Goal: Information Seeking & Learning: Understand process/instructions

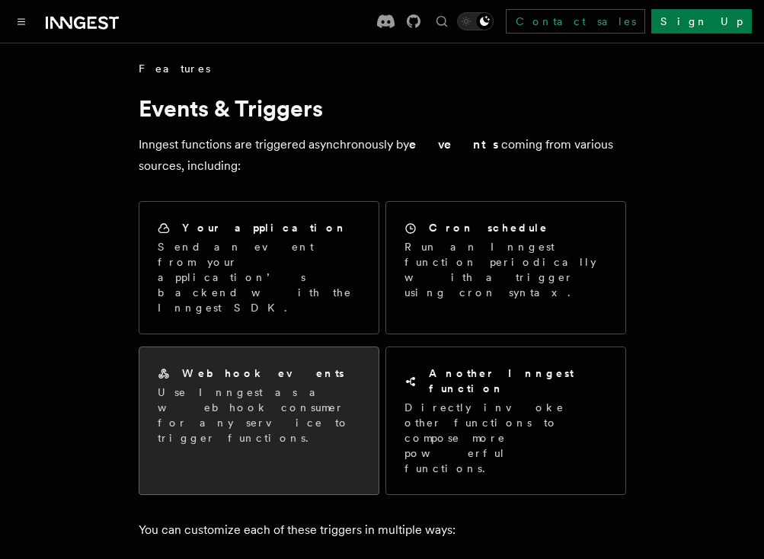
click at [320, 365] on div "Webhook events" at bounding box center [259, 373] width 203 height 16
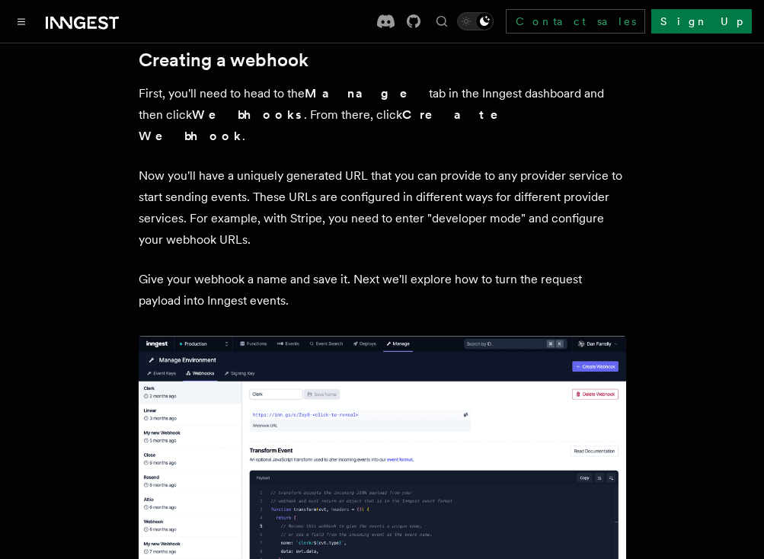
scroll to position [513, 0]
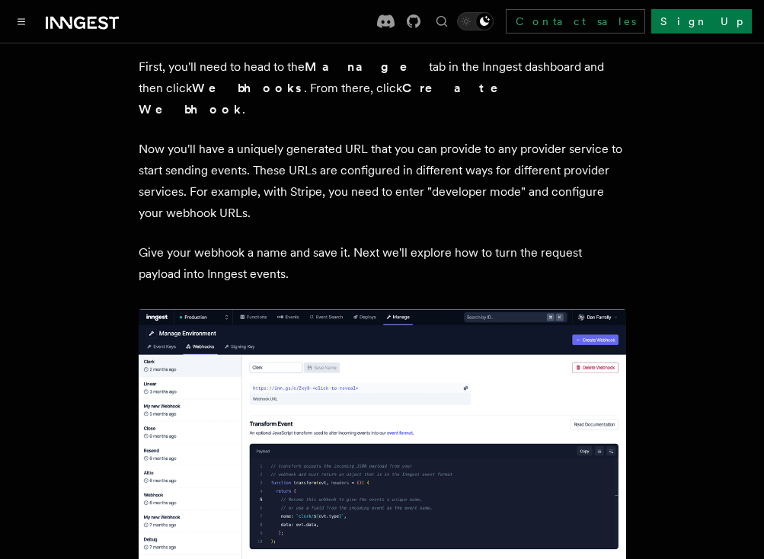
click at [609, 193] on p "Now you'll have a uniquely generated URL that you can provide to any provider s…" at bounding box center [382, 181] width 487 height 85
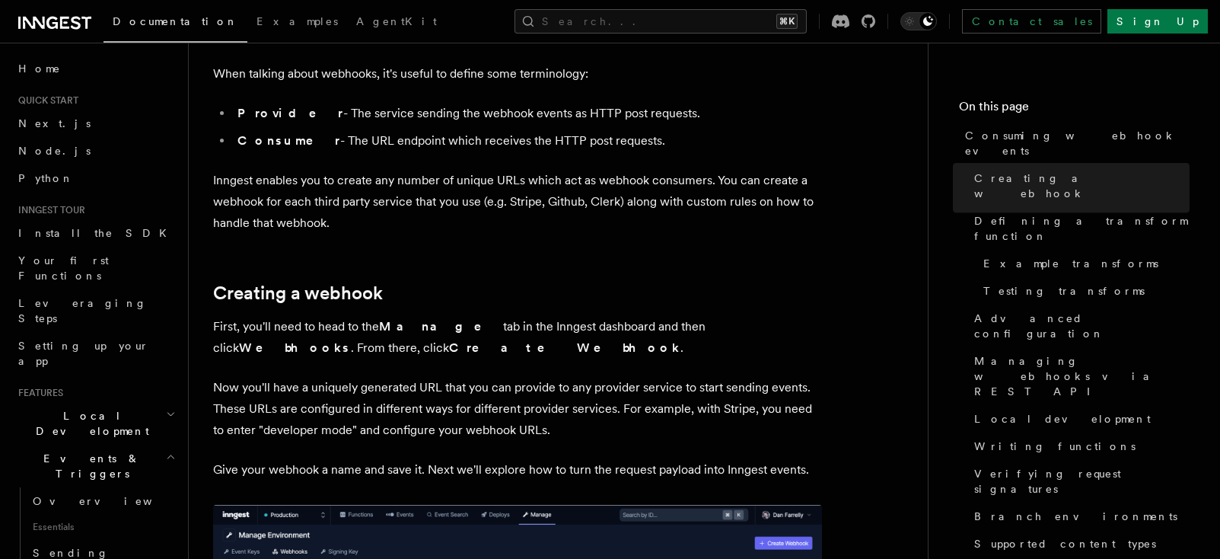
scroll to position [0, 0]
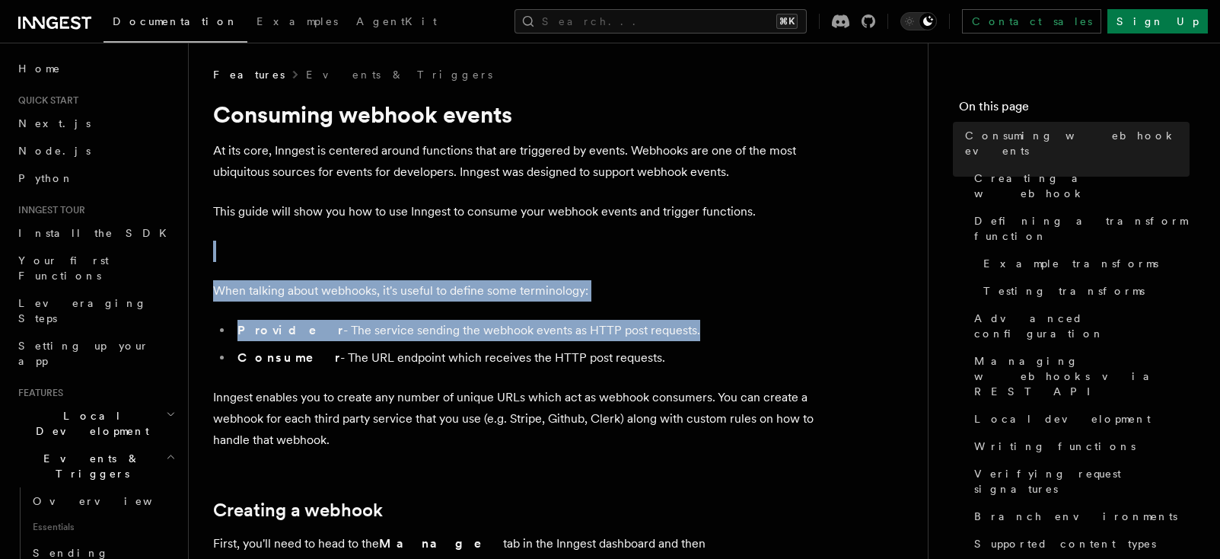
drag, startPoint x: 790, startPoint y: 222, endPoint x: 669, endPoint y: 345, distance: 172.8
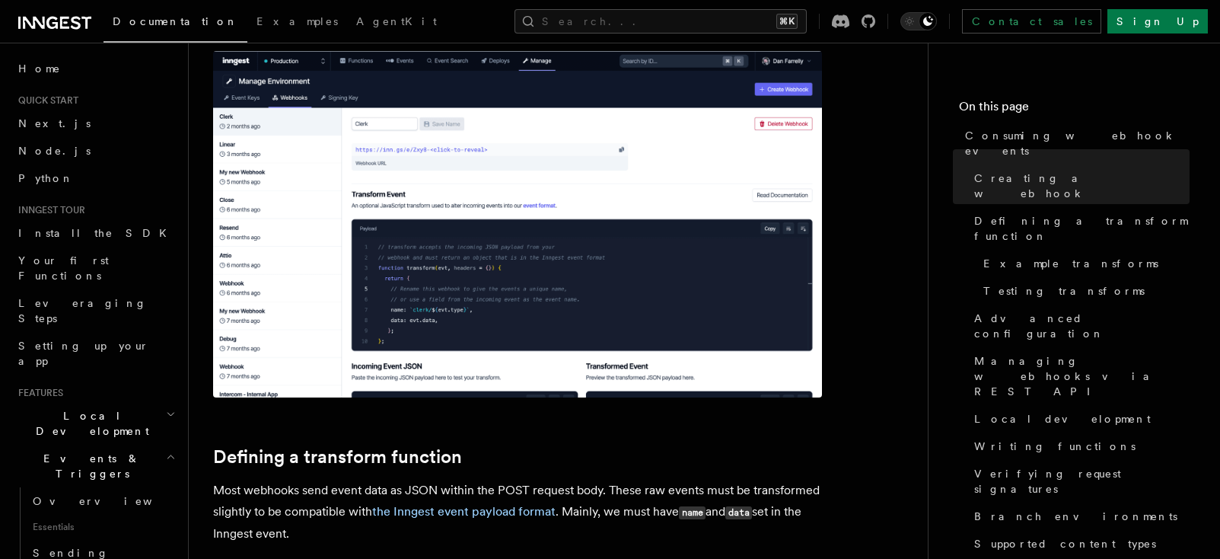
scroll to position [885, 0]
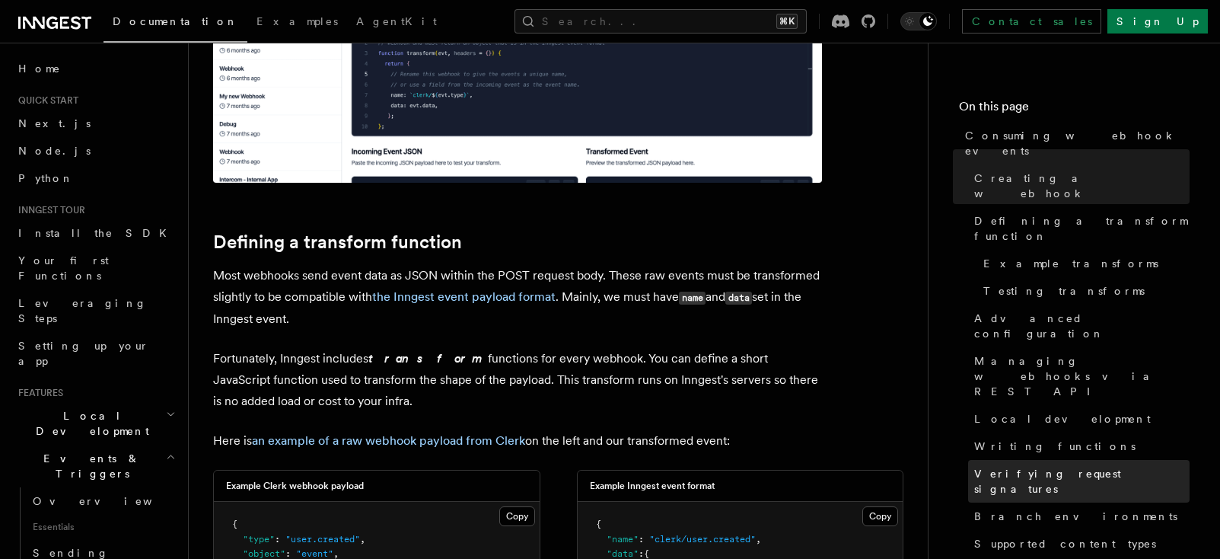
click at [763, 460] on link "Verifying request signatures" at bounding box center [1079, 481] width 222 height 43
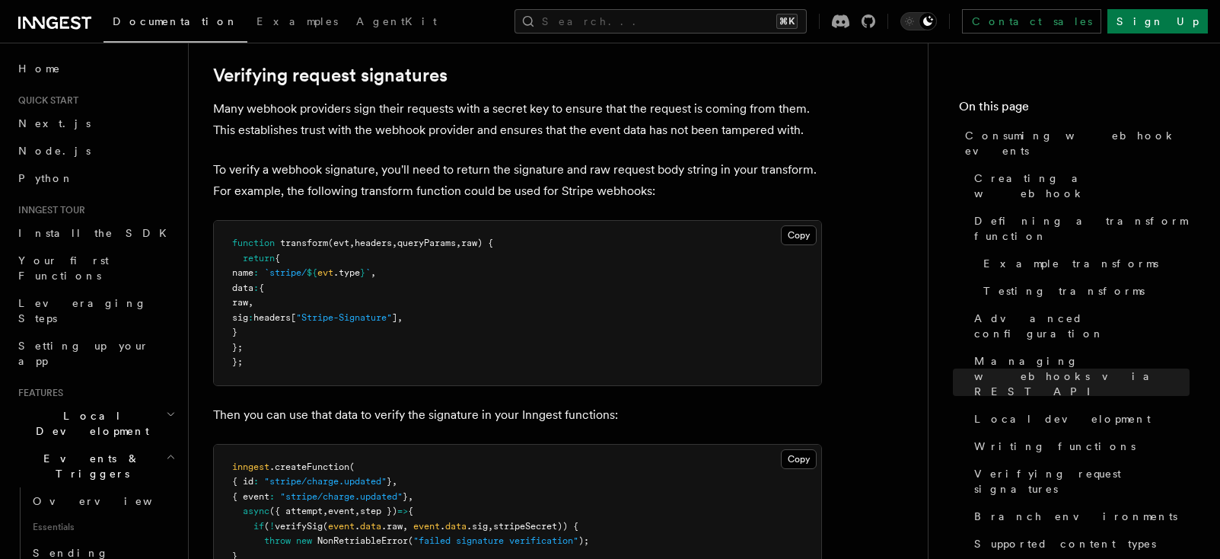
scroll to position [4487, 0]
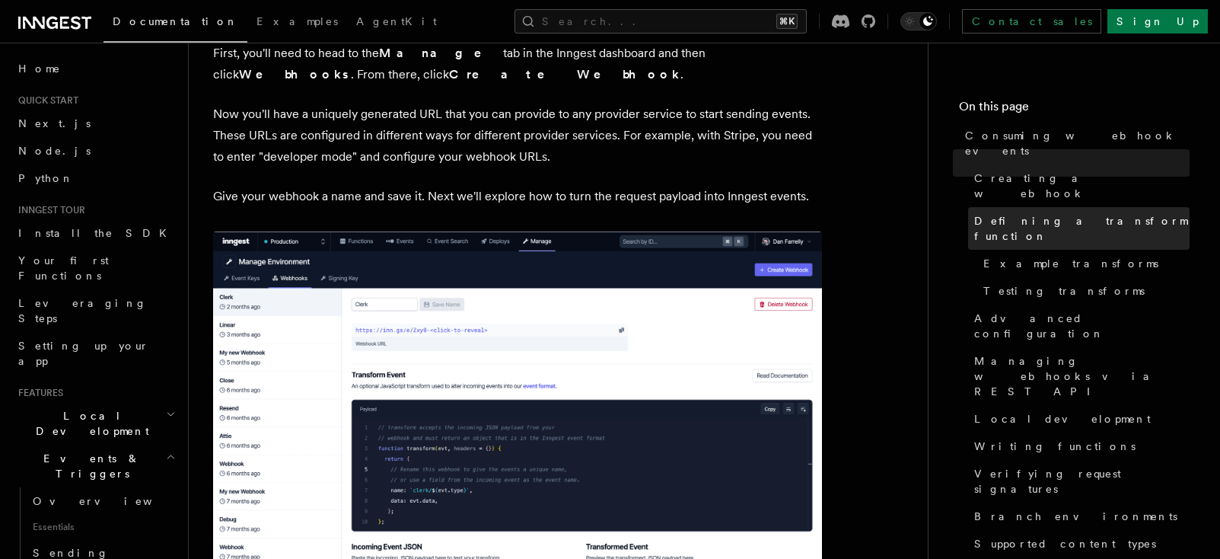
click at [763, 213] on span "Defining a transform function" at bounding box center [1082, 228] width 215 height 30
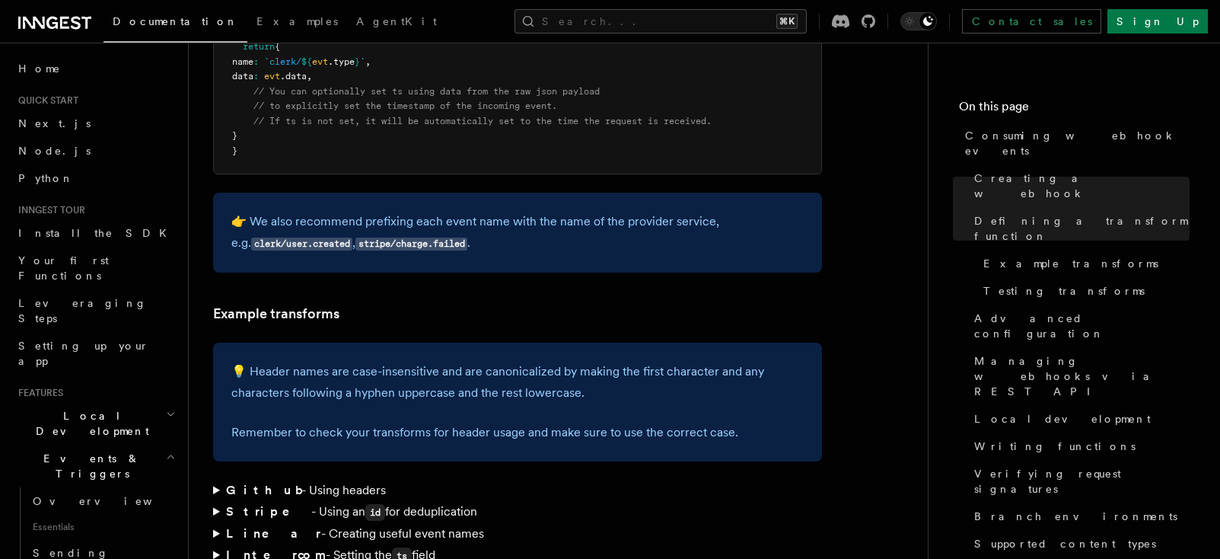
scroll to position [2156, 0]
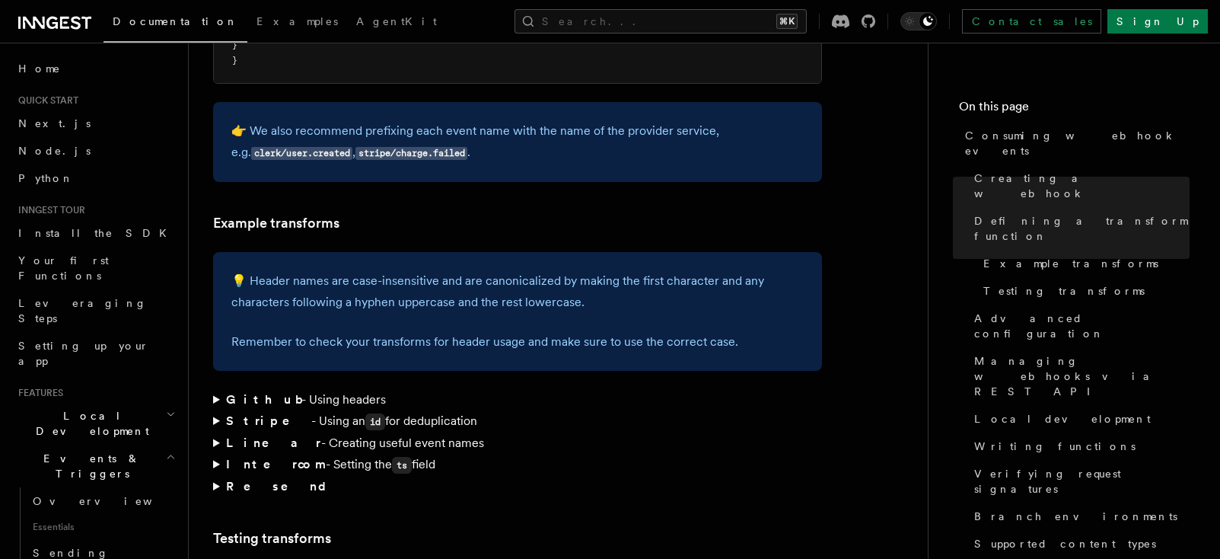
click at [216, 389] on summary "Github - Using headers" at bounding box center [517, 399] width 609 height 21
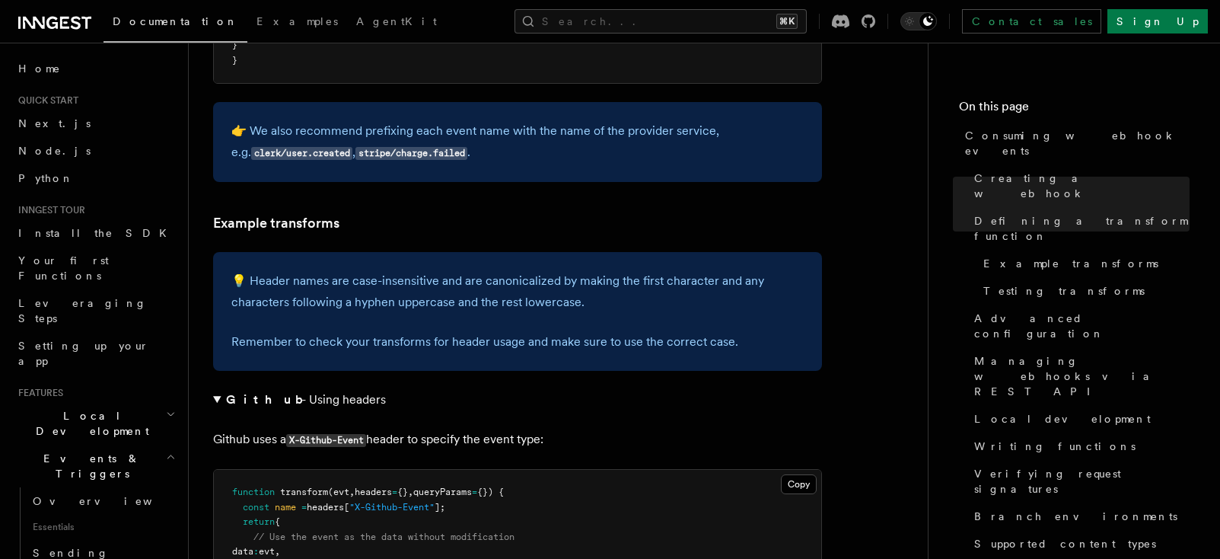
click at [216, 389] on summary "Github - Using headers" at bounding box center [517, 399] width 609 height 21
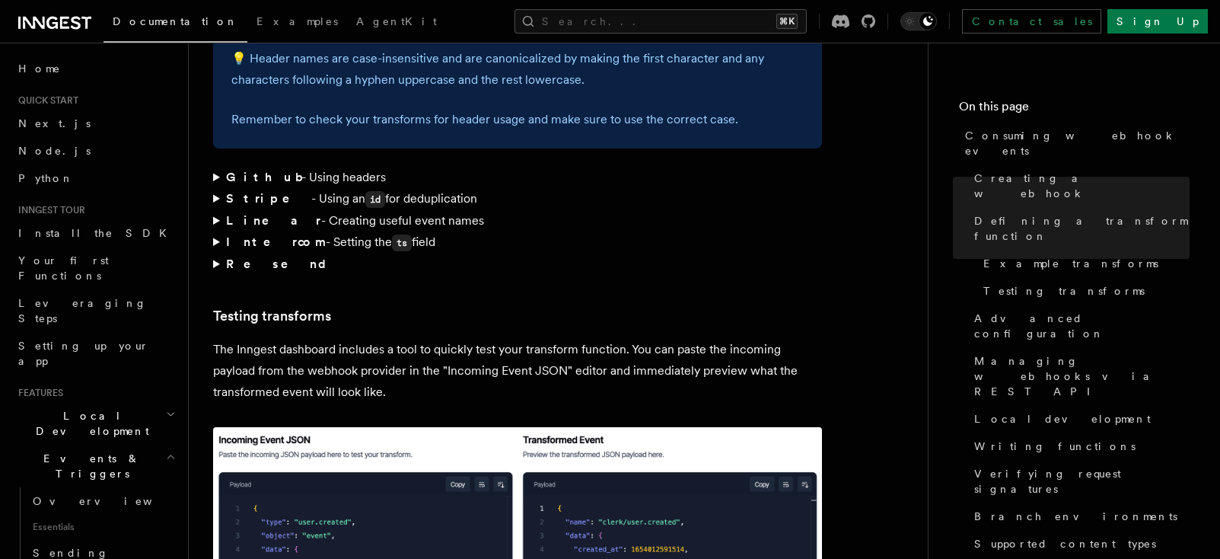
scroll to position [2675, 0]
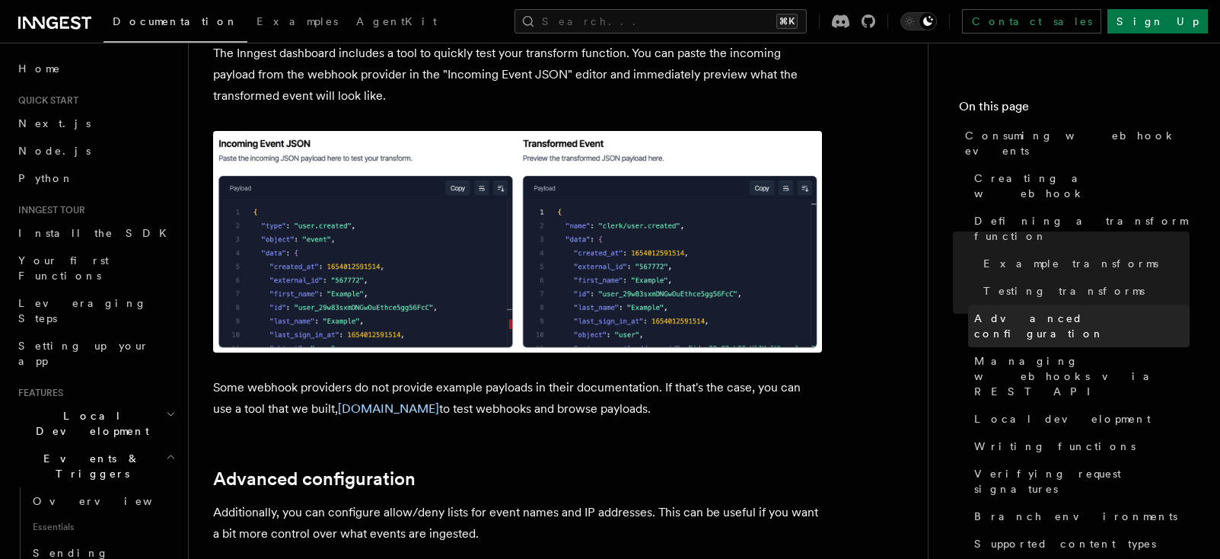
click at [763, 311] on span "Advanced configuration" at bounding box center [1082, 326] width 215 height 30
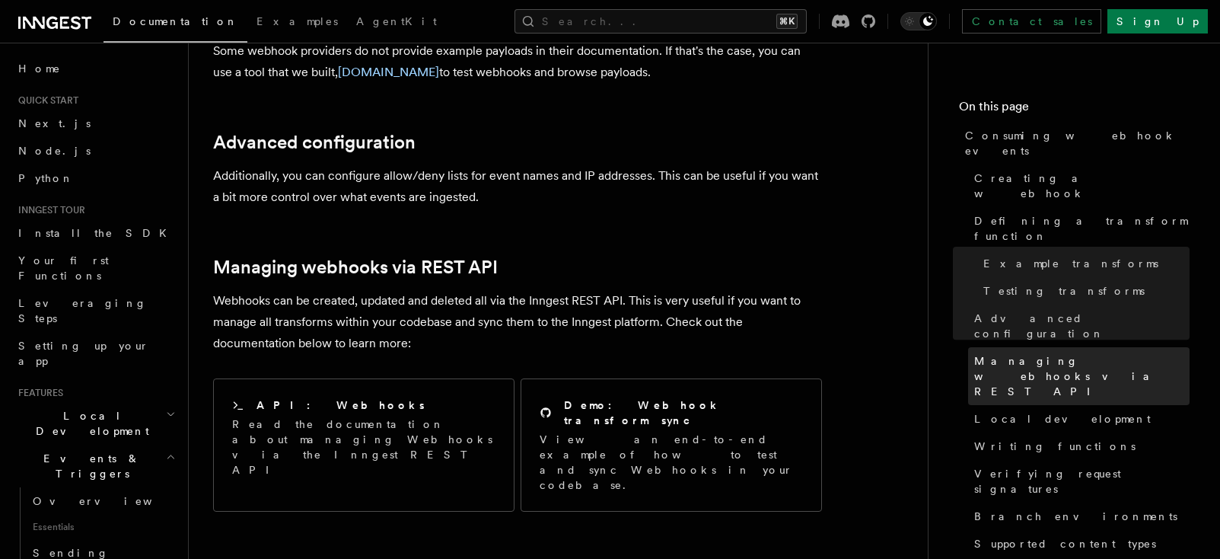
click at [763, 353] on span "Managing webhooks via REST API" at bounding box center [1082, 376] width 215 height 46
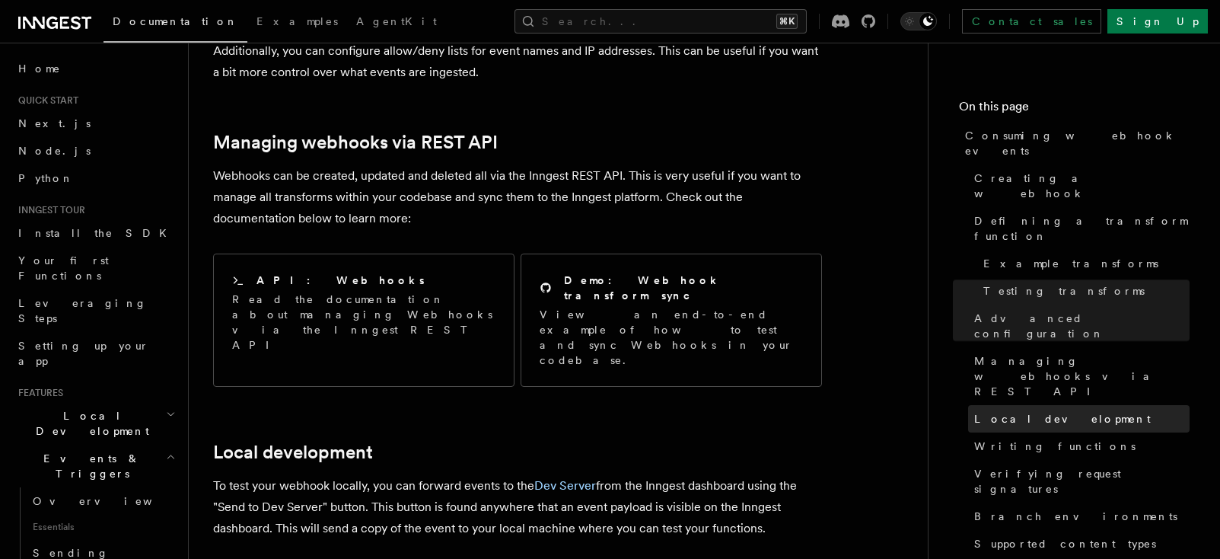
click at [763, 411] on span "Local development" at bounding box center [1063, 418] width 177 height 15
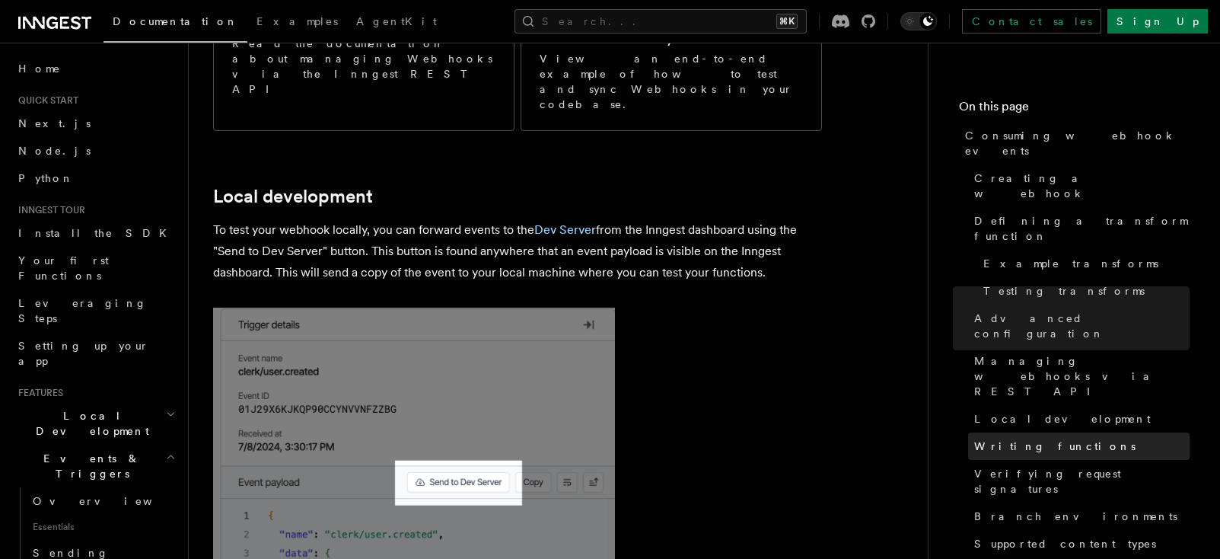
scroll to position [3400, 0]
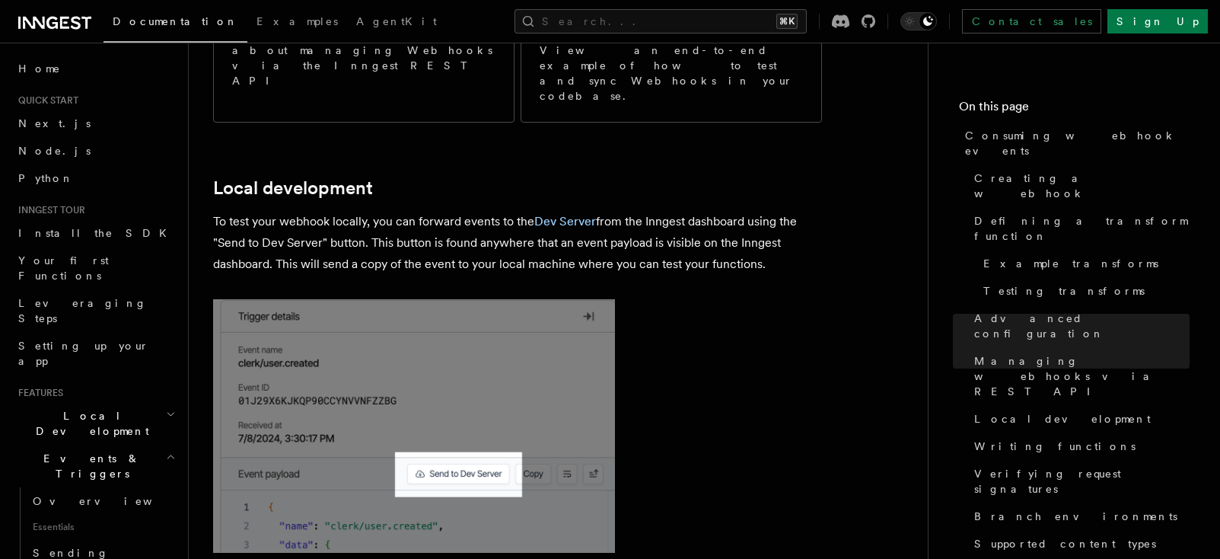
click at [763, 211] on p "To test your webhook locally, you can forward events to the Dev Server from the…" at bounding box center [517, 243] width 609 height 64
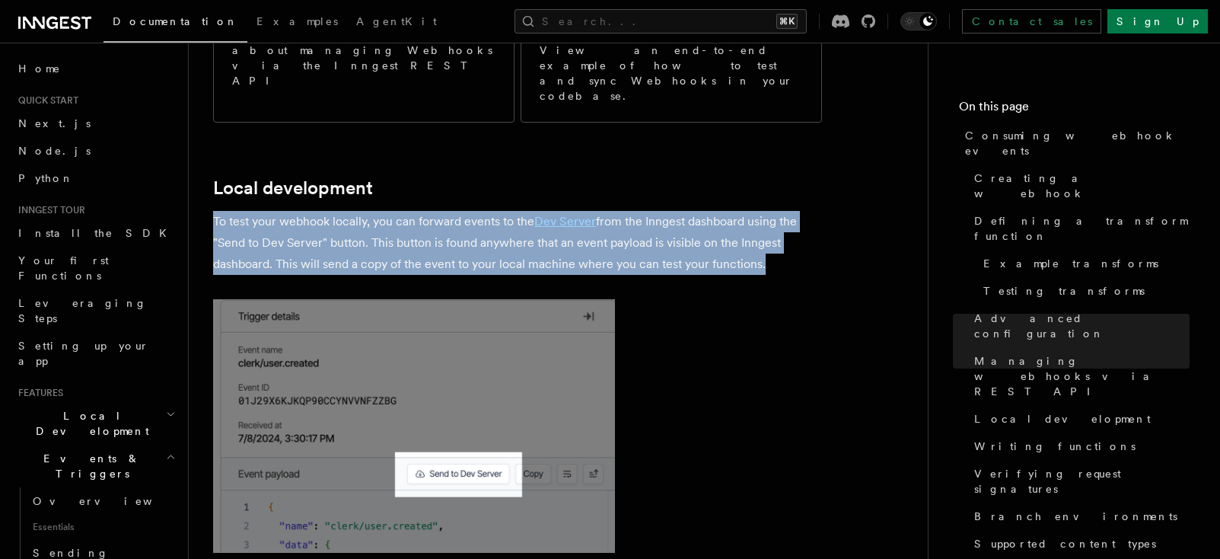
click at [763, 211] on p "To test your webhook locally, you can forward events to the Dev Server from the…" at bounding box center [517, 243] width 609 height 64
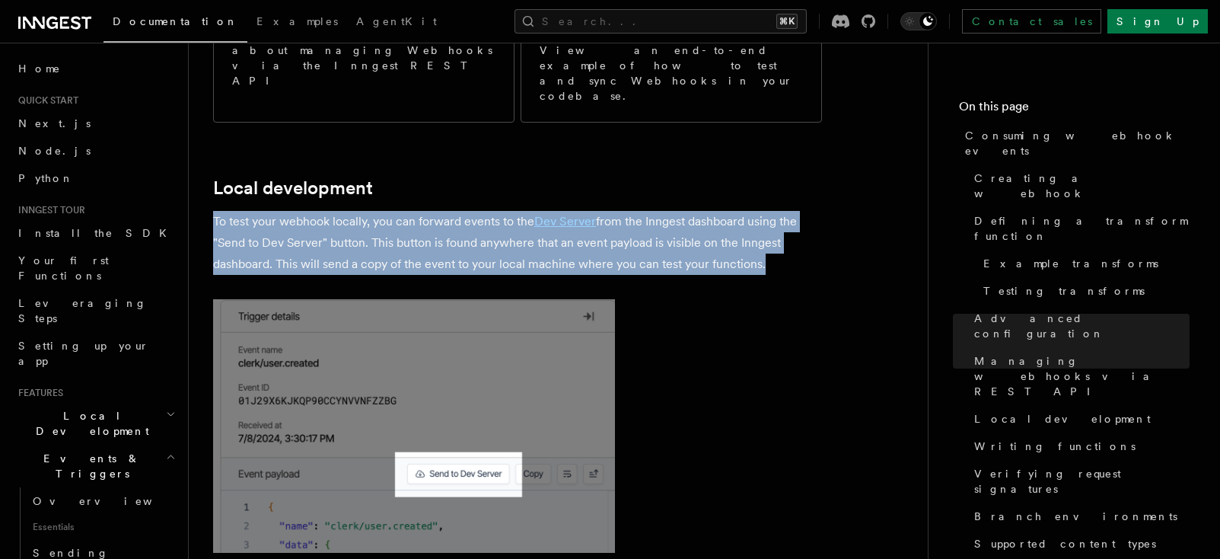
click at [763, 211] on p "To test your webhook locally, you can forward events to the Dev Server from the…" at bounding box center [517, 243] width 609 height 64
click at [763, 283] on span "Testing transforms" at bounding box center [1064, 290] width 161 height 15
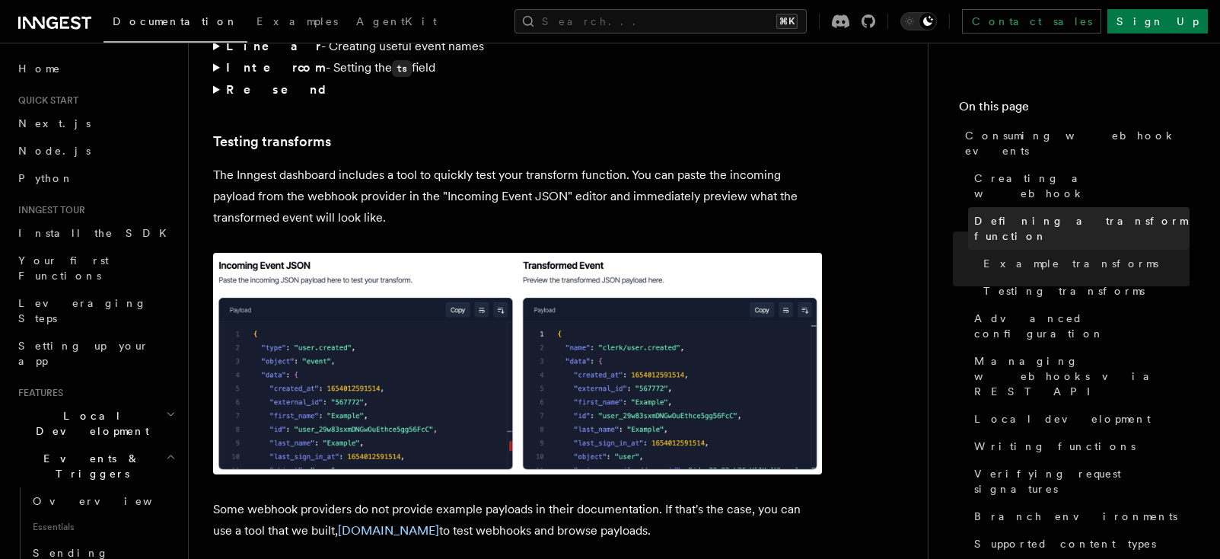
click at [763, 213] on span "Defining a transform function" at bounding box center [1082, 228] width 215 height 30
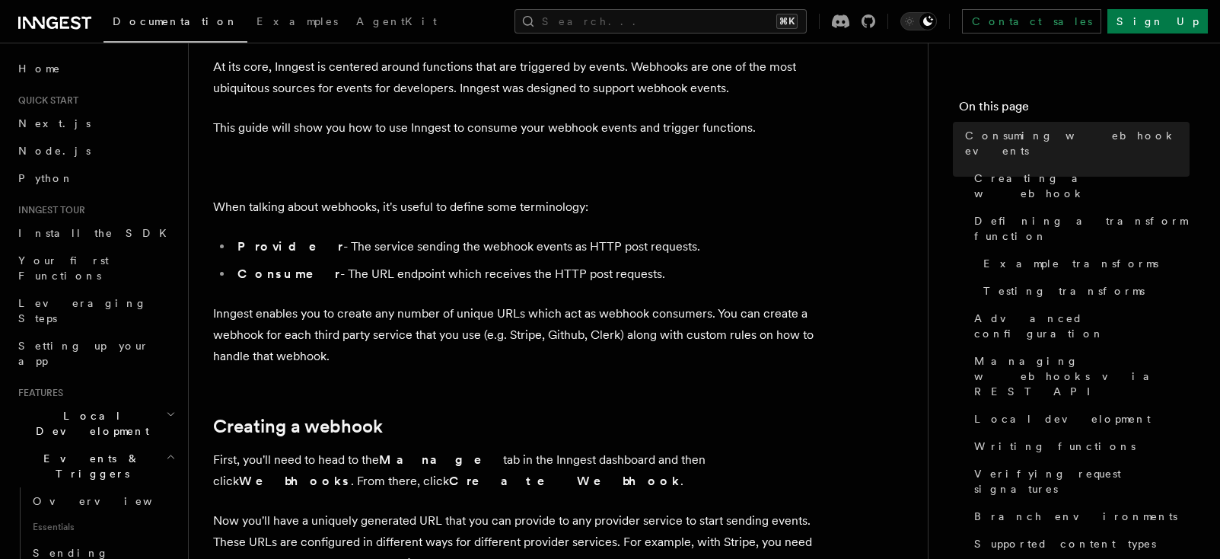
scroll to position [212, 0]
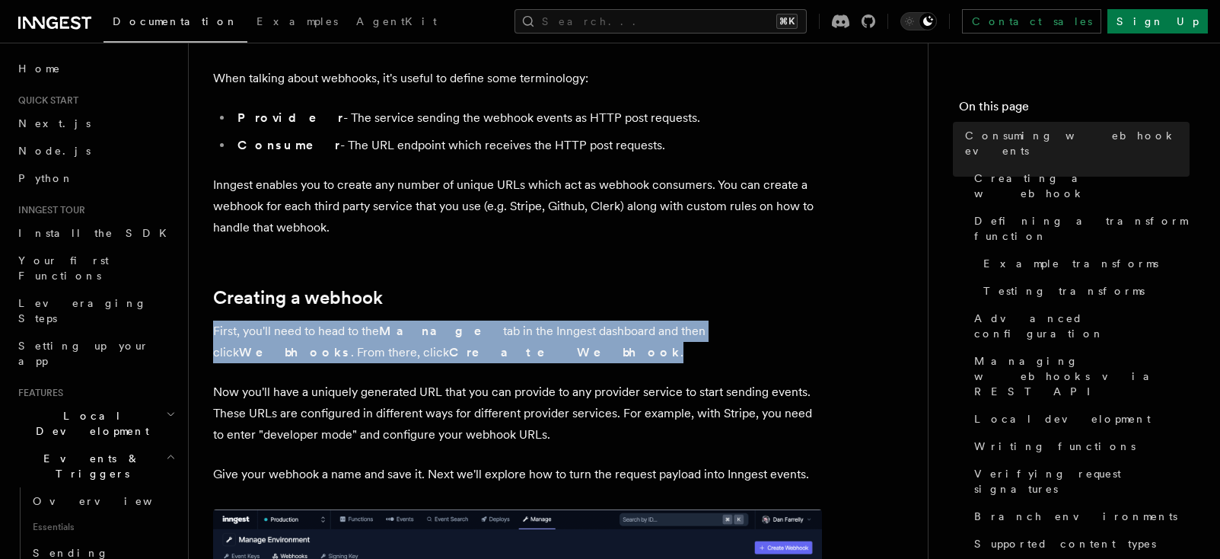
drag, startPoint x: 453, startPoint y: 348, endPoint x: 212, endPoint y: 311, distance: 244.1
click at [238, 307] on link "Creating a webhook" at bounding box center [298, 297] width 170 height 21
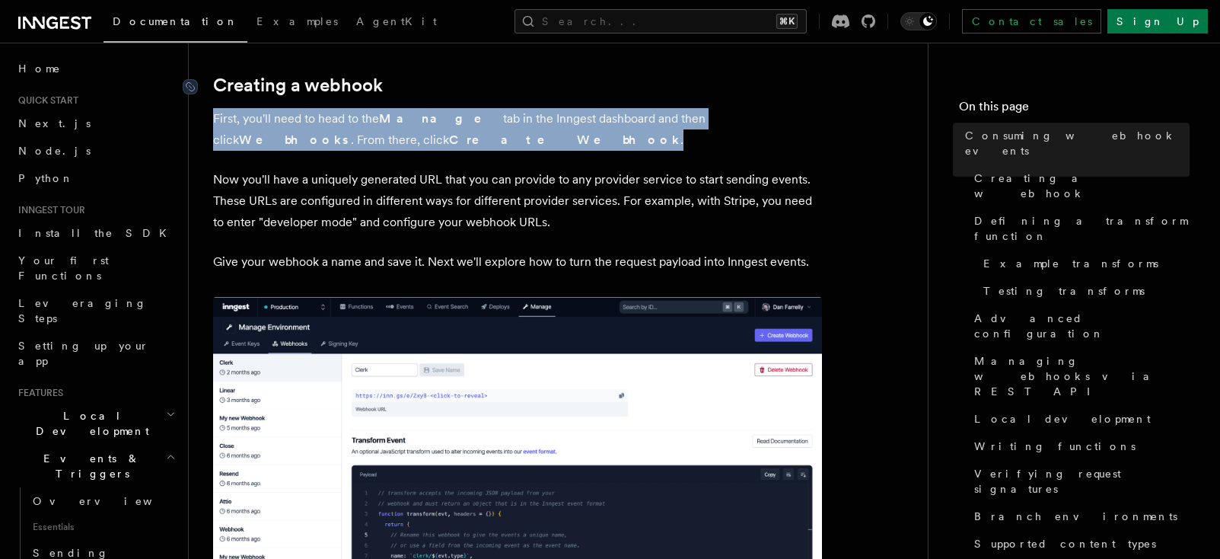
scroll to position [426, 0]
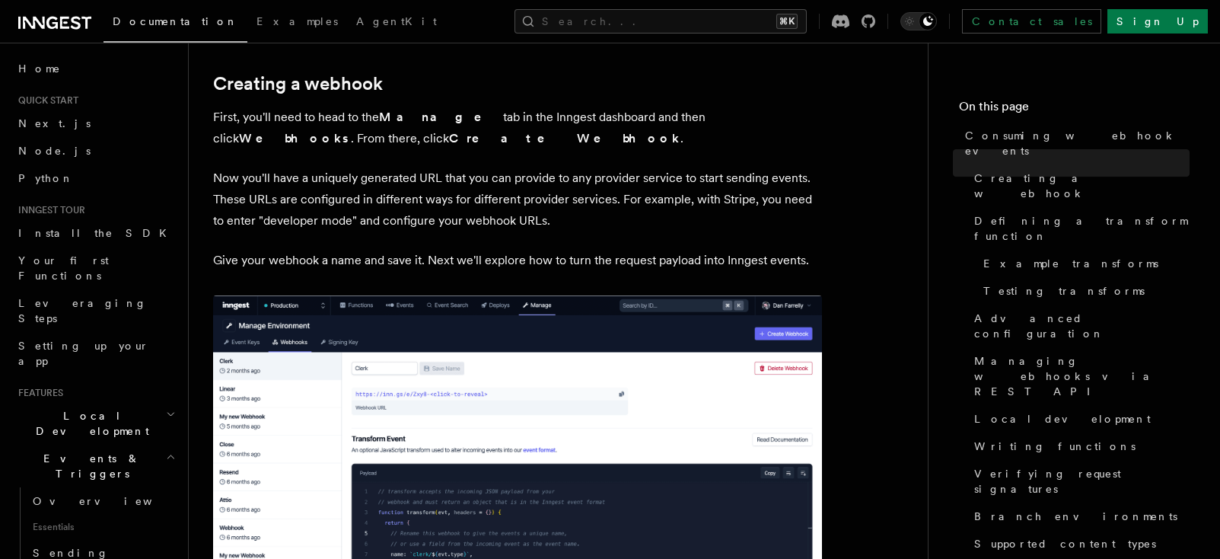
click at [398, 188] on p "Now you'll have a uniquely generated URL that you can provide to any provider s…" at bounding box center [517, 199] width 609 height 64
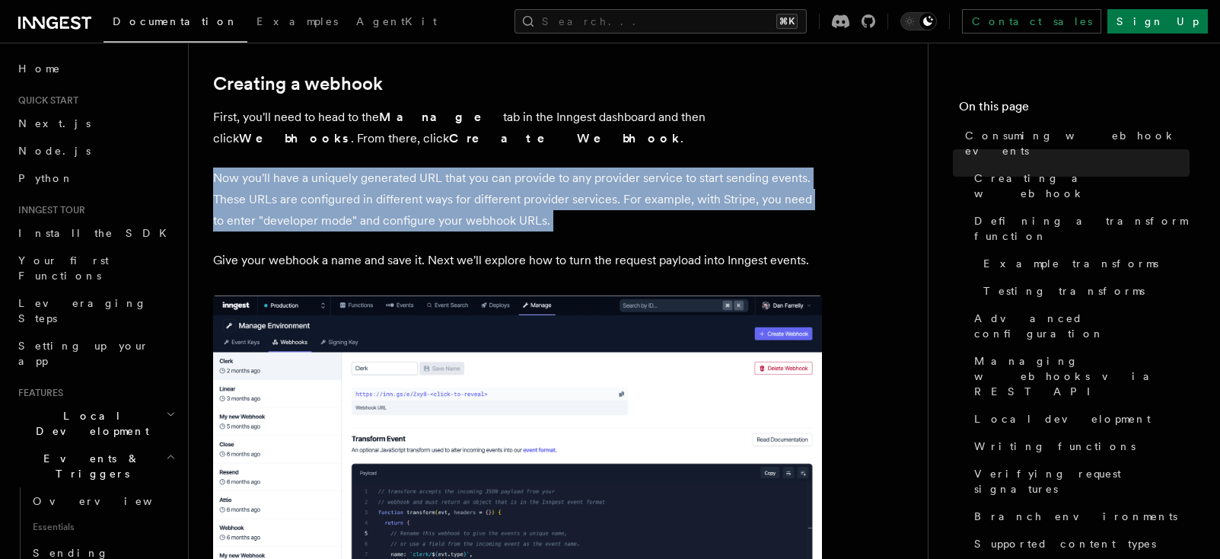
click at [398, 188] on p "Now you'll have a uniquely generated URL that you can provide to any provider s…" at bounding box center [517, 199] width 609 height 64
click at [544, 209] on p "Now you'll have a uniquely generated URL that you can provide to any provider s…" at bounding box center [517, 199] width 609 height 64
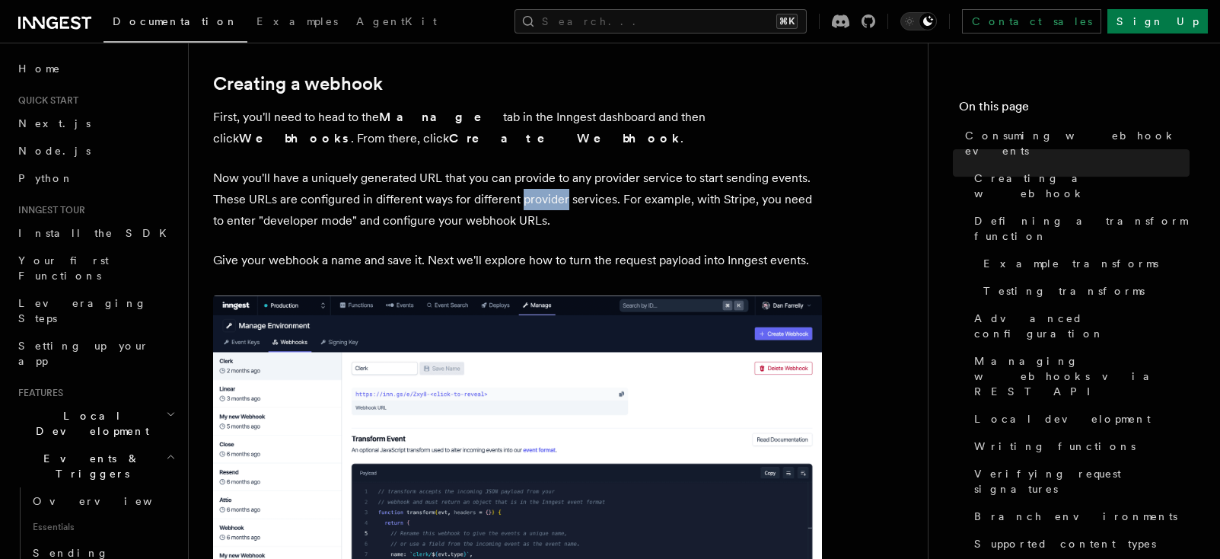
click at [544, 209] on p "Now you'll have a uniquely generated URL that you can provide to any provider s…" at bounding box center [517, 199] width 609 height 64
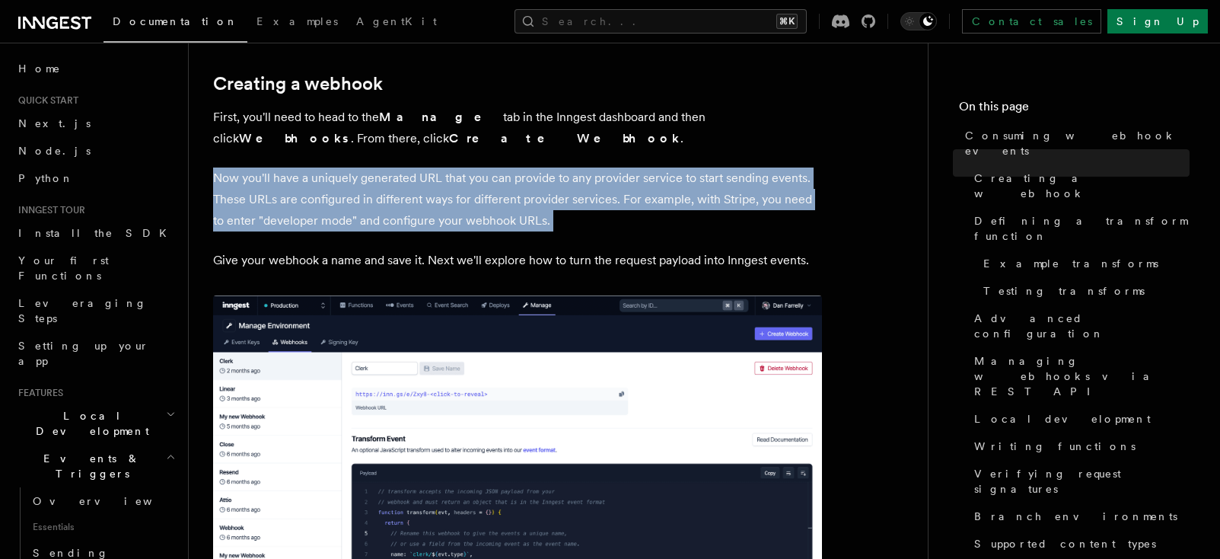
click at [544, 209] on p "Now you'll have a uniquely generated URL that you can provide to any provider s…" at bounding box center [517, 199] width 609 height 64
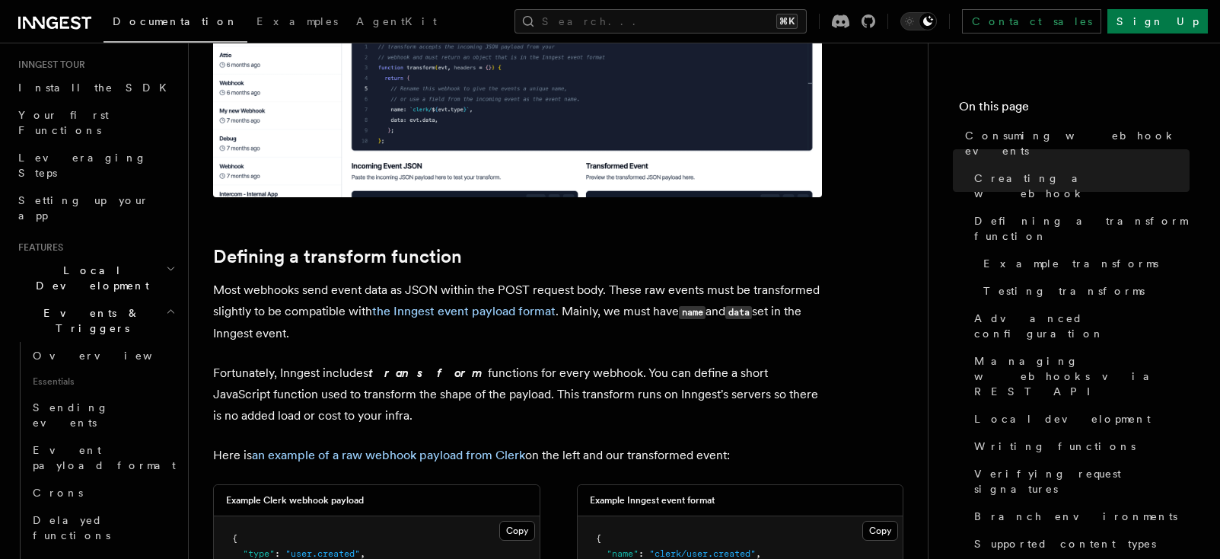
scroll to position [892, 0]
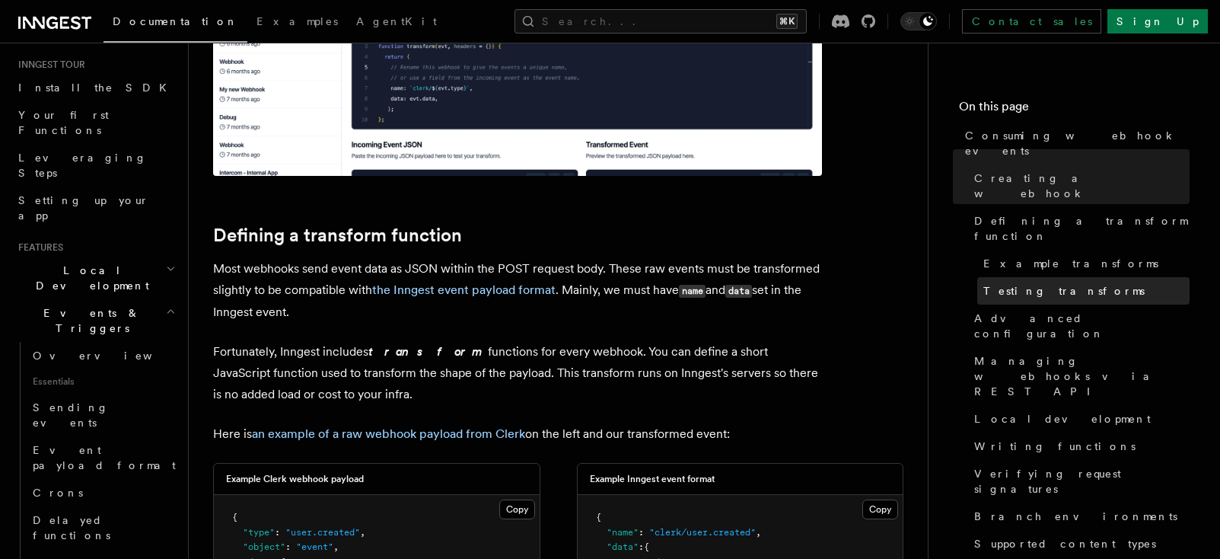
click at [763, 283] on span "Testing transforms" at bounding box center [1064, 290] width 161 height 15
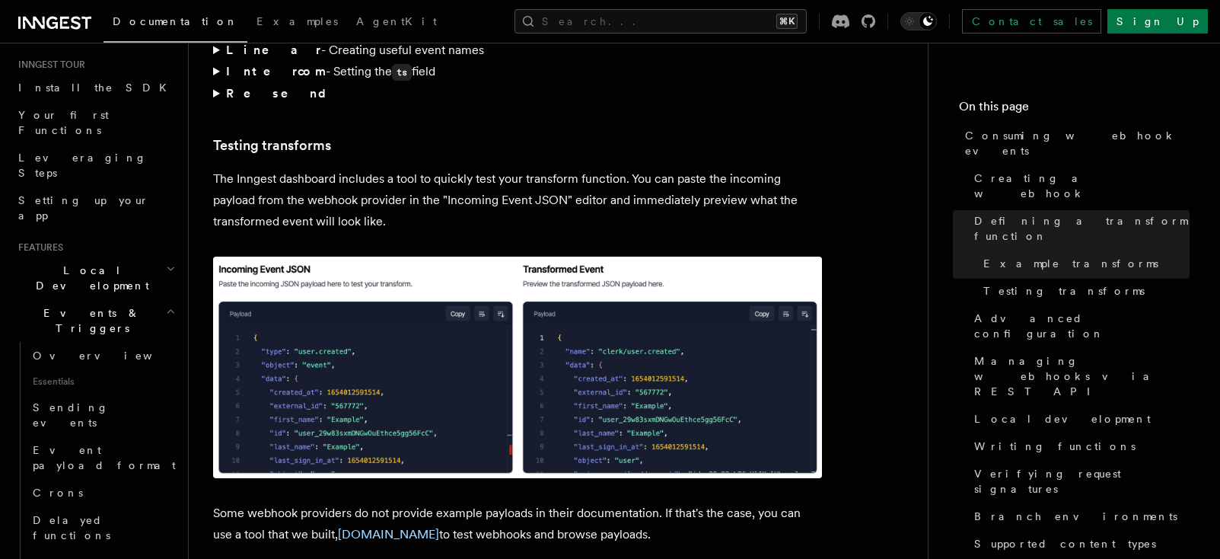
scroll to position [2553, 0]
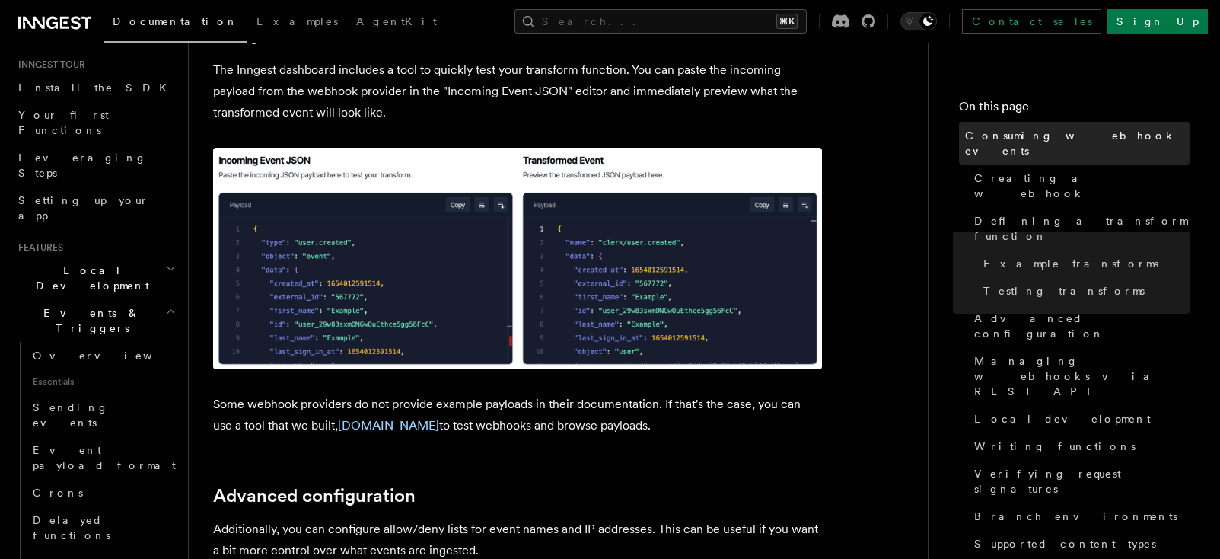
click at [763, 136] on span "Consuming webhook events" at bounding box center [1077, 143] width 225 height 30
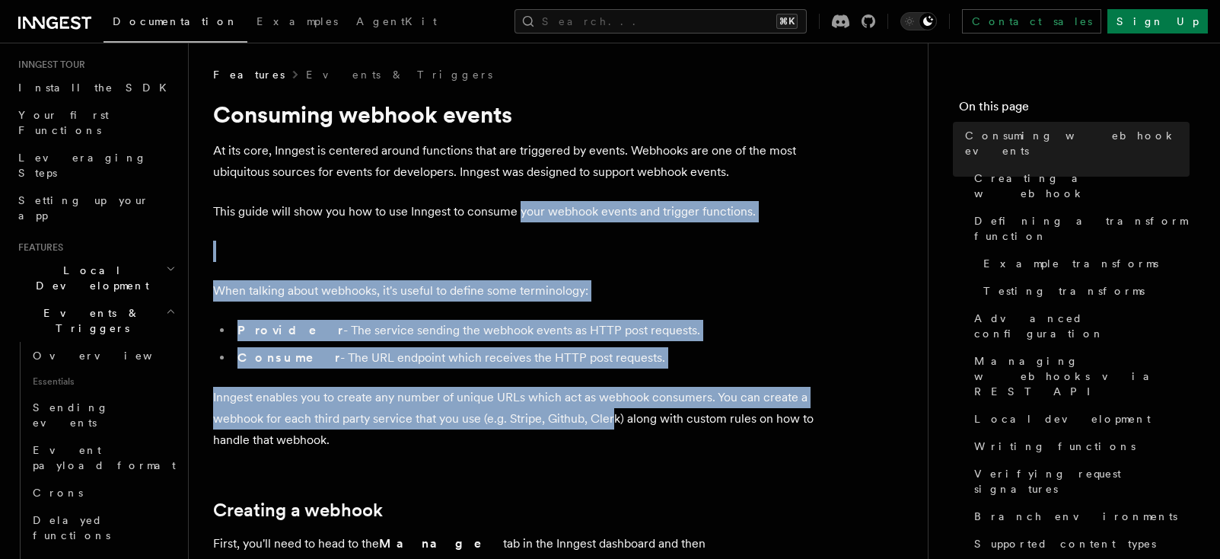
drag, startPoint x: 518, startPoint y: 215, endPoint x: 613, endPoint y: 419, distance: 225.1
click at [613, 419] on p "Inngest enables you to create any number of unique URLs which act as webhook co…" at bounding box center [517, 419] width 609 height 64
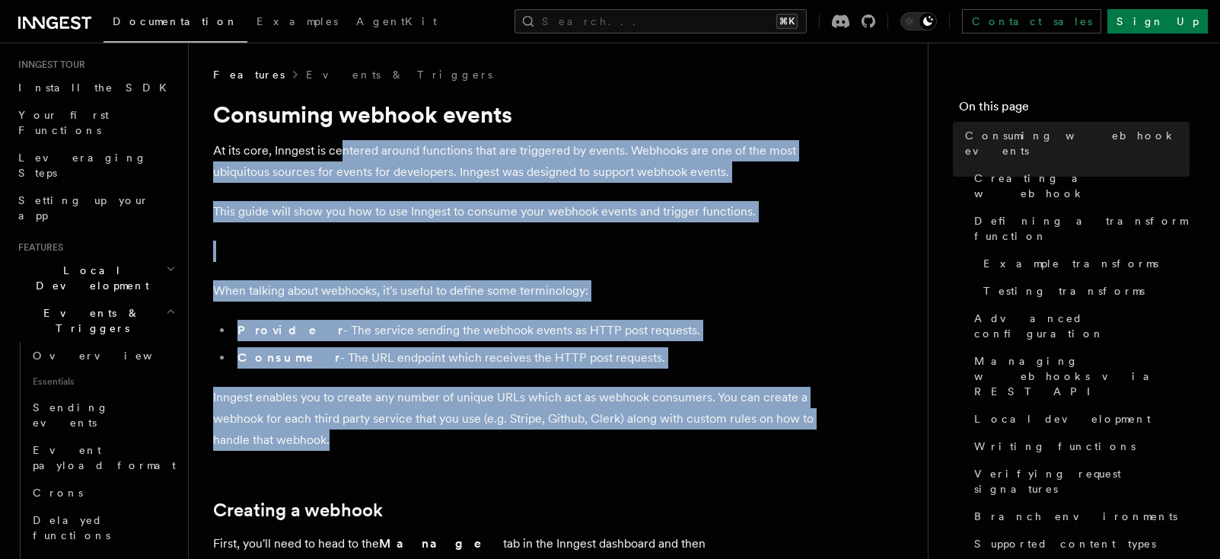
drag, startPoint x: 619, startPoint y: 442, endPoint x: 376, endPoint y: 183, distance: 355.5
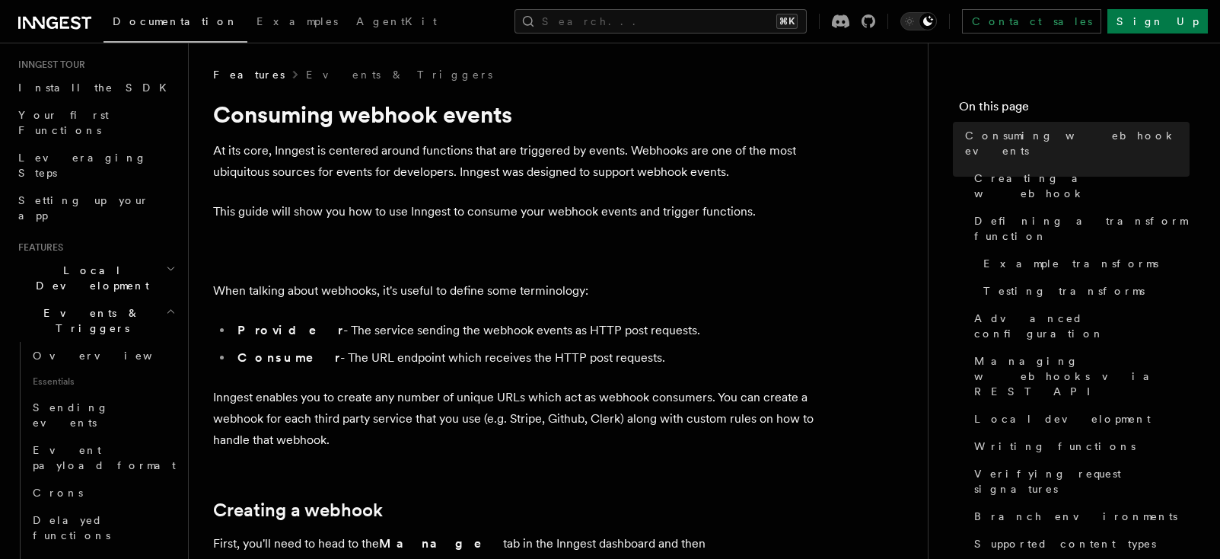
click at [628, 337] on li "Provider - The service sending the webhook events as HTTP post requests." at bounding box center [527, 330] width 589 height 21
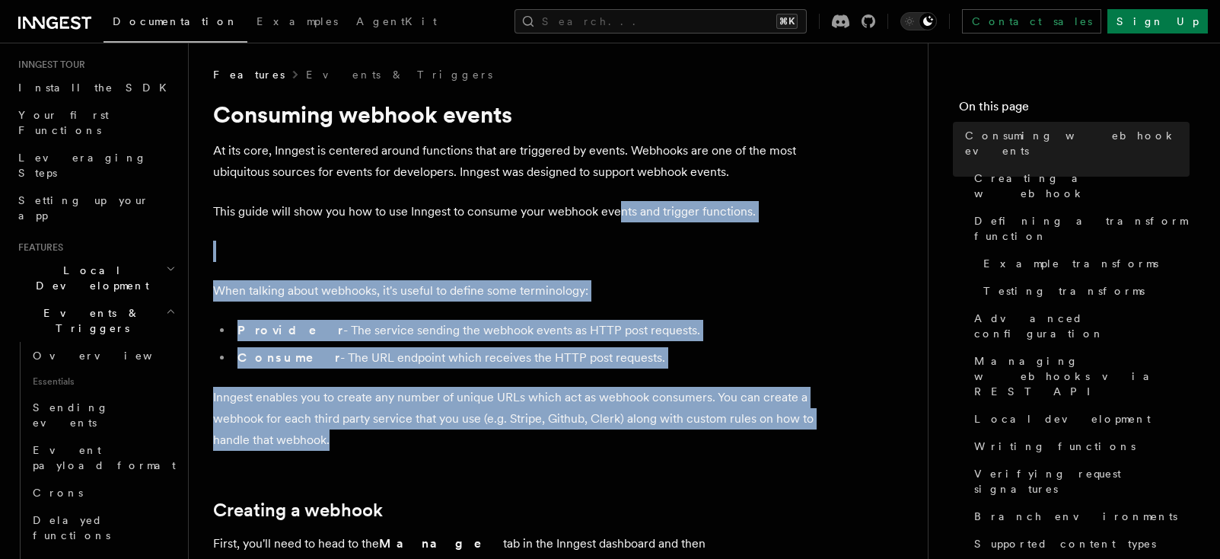
drag, startPoint x: 601, startPoint y: 173, endPoint x: 811, endPoint y: 536, distance: 419.2
drag, startPoint x: 816, startPoint y: 532, endPoint x: 793, endPoint y: 475, distance: 61.5
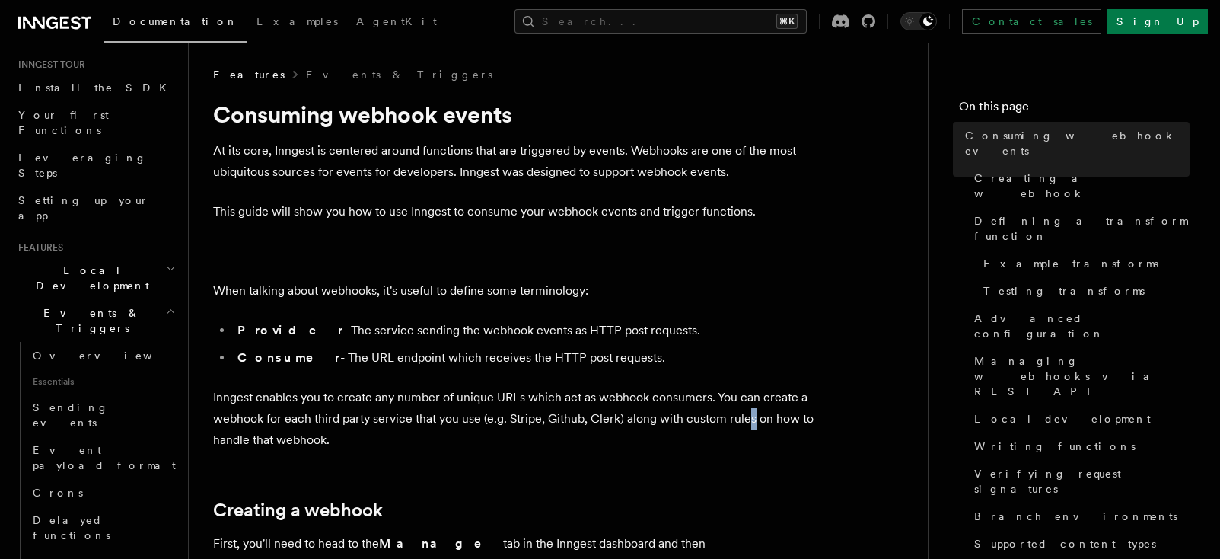
click at [749, 412] on p "Inngest enables you to create any number of unique URLs which act as webhook co…" at bounding box center [517, 419] width 609 height 64
click at [749, 413] on p "Inngest enables you to create any number of unique URLs which act as webhook co…" at bounding box center [517, 419] width 609 height 64
click at [750, 410] on p "Inngest enables you to create any number of unique URLs which act as webhook co…" at bounding box center [517, 419] width 609 height 64
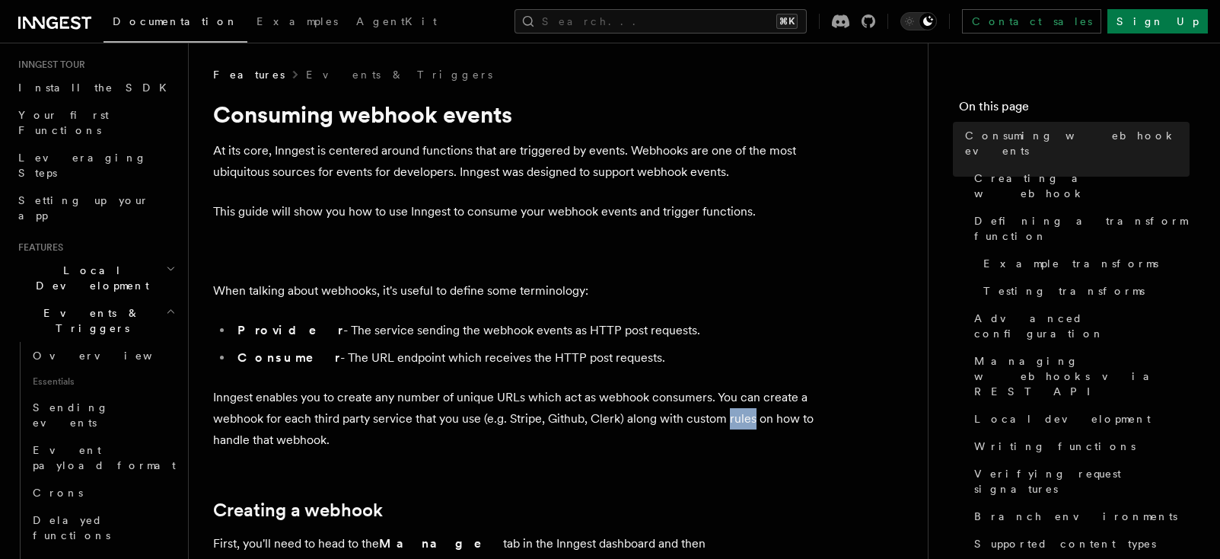
click at [750, 410] on p "Inngest enables you to create any number of unique URLs which act as webhook co…" at bounding box center [517, 419] width 609 height 64
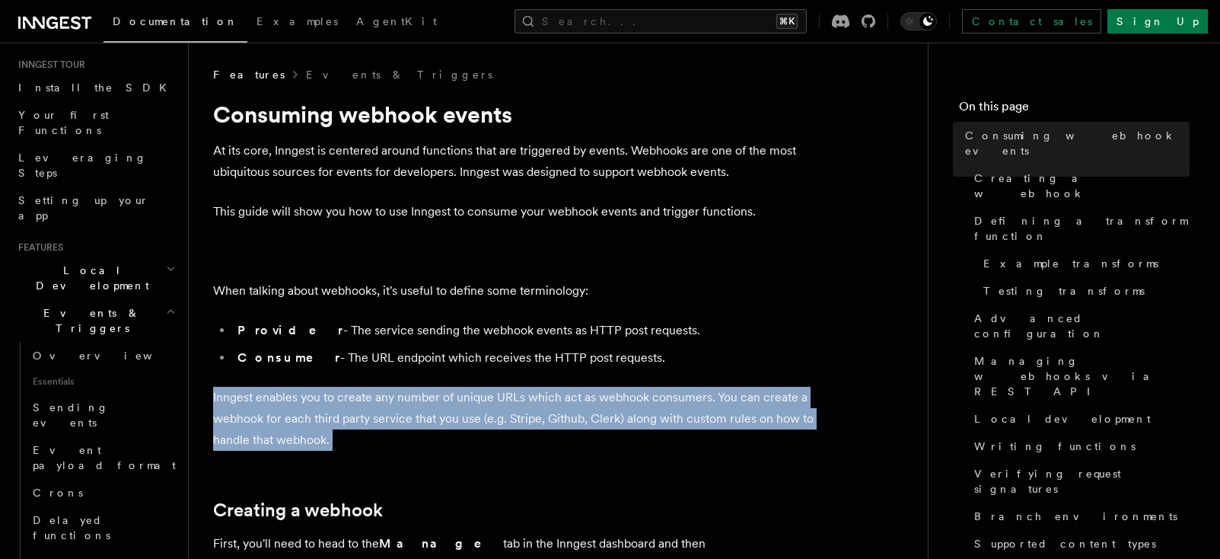
click at [750, 410] on p "Inngest enables you to create any number of unique URLs which act as webhook co…" at bounding box center [517, 419] width 609 height 64
click at [751, 408] on p "Inngest enables you to create any number of unique URLs which act as webhook co…" at bounding box center [517, 419] width 609 height 64
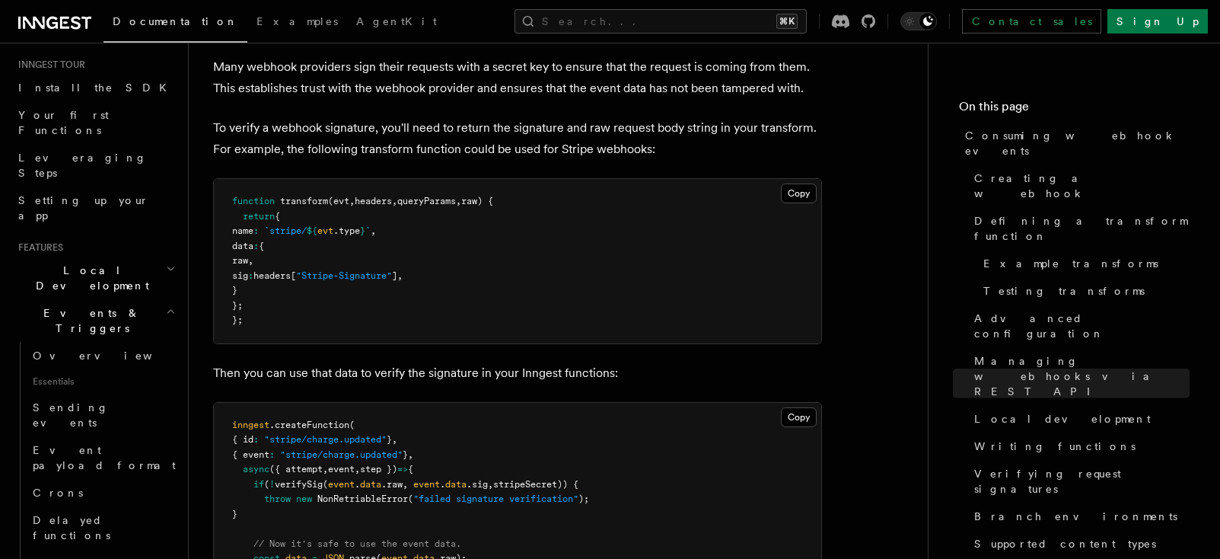
scroll to position [4530, 0]
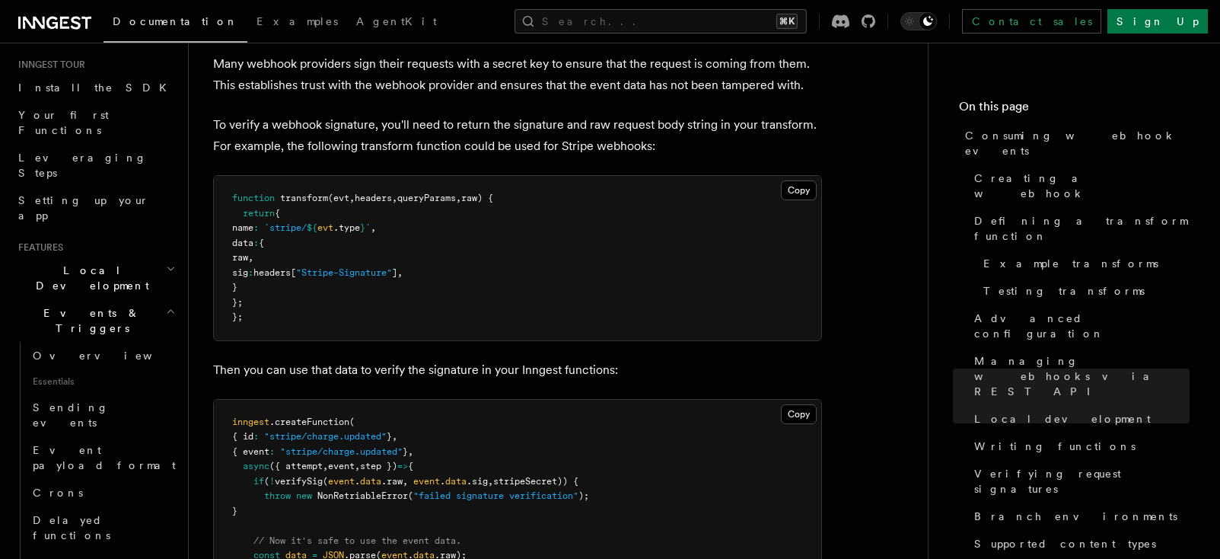
click at [310, 476] on span "verifySig" at bounding box center [299, 481] width 48 height 11
copy span "verifySig"
click at [763, 530] on link "Supported content types" at bounding box center [1079, 543] width 222 height 27
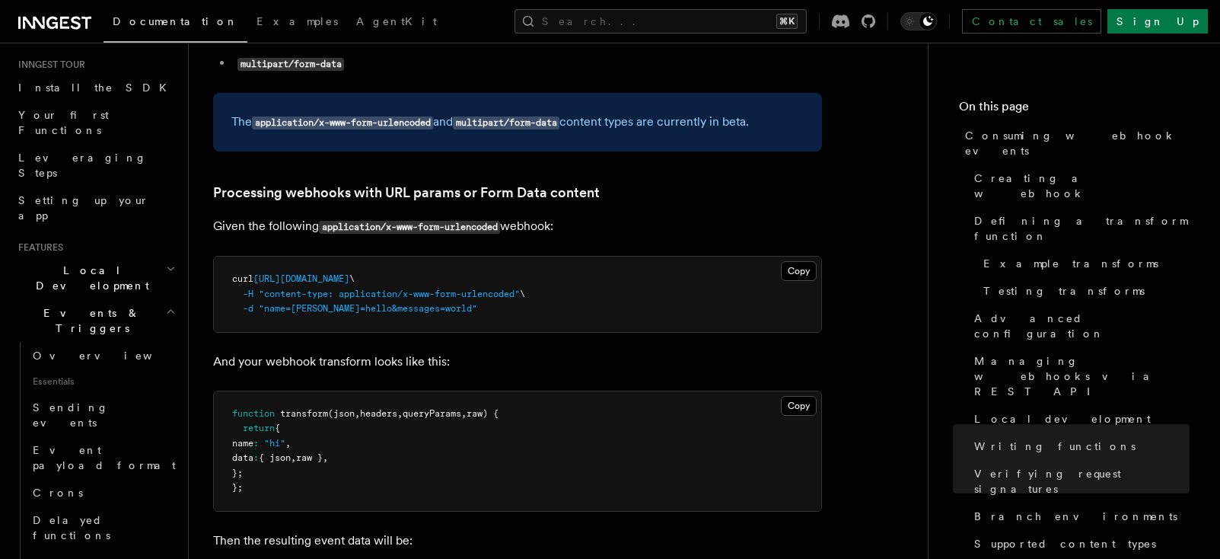
scroll to position [5642, 0]
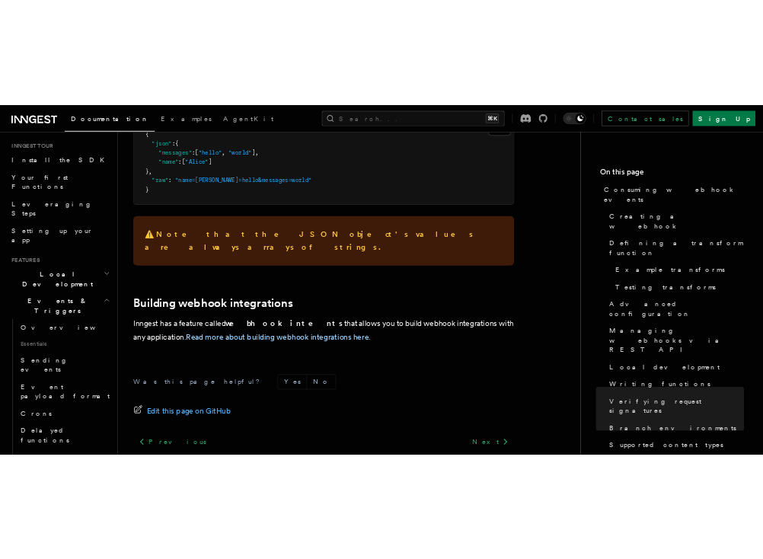
scroll to position [6182, 0]
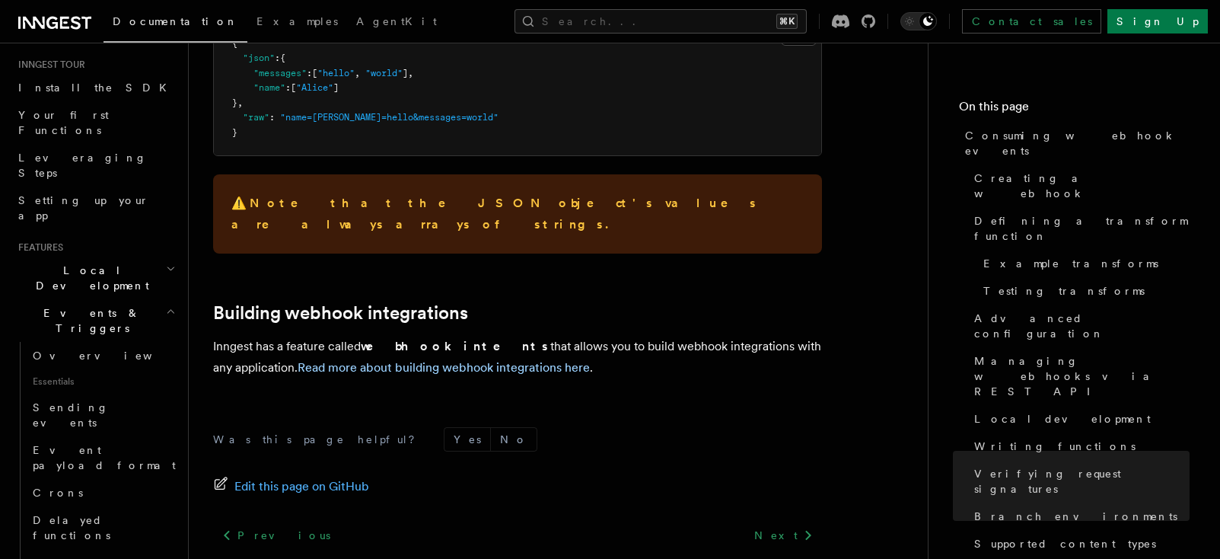
drag, startPoint x: 576, startPoint y: 254, endPoint x: 608, endPoint y: 253, distance: 32.0
click at [599, 336] on p "Inngest has a feature called webhook intents that allows you to build webhook i…" at bounding box center [517, 357] width 609 height 43
drag, startPoint x: 613, startPoint y: 251, endPoint x: 414, endPoint y: 225, distance: 200.5
click at [612, 336] on p "Inngest has a feature called webhook intents that allows you to build webhook i…" at bounding box center [517, 357] width 609 height 43
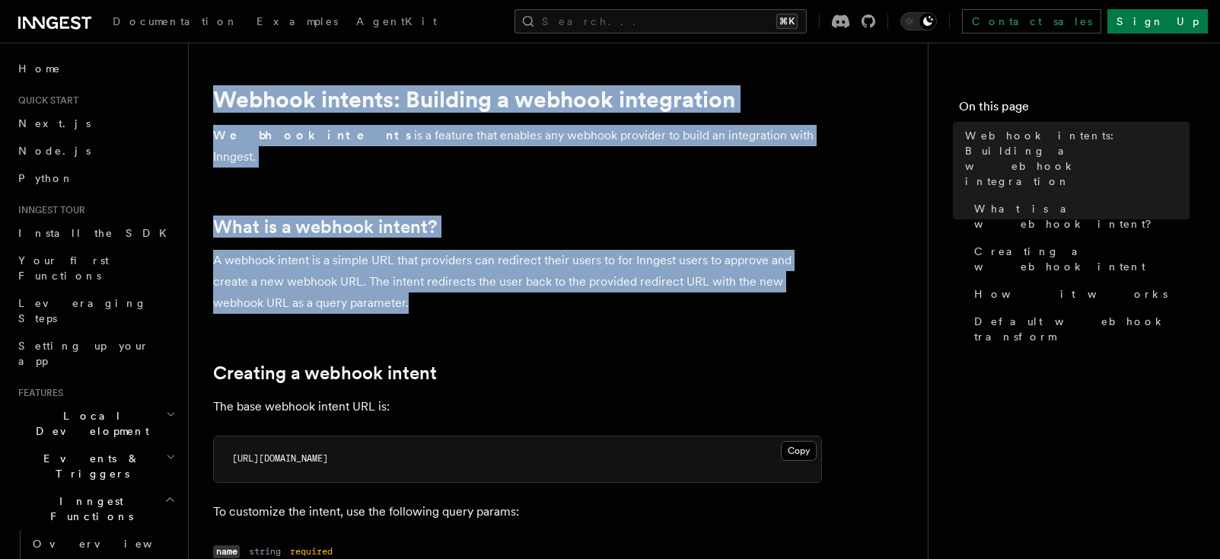
drag, startPoint x: 569, startPoint y: 278, endPoint x: 259, endPoint y: 75, distance: 371.2
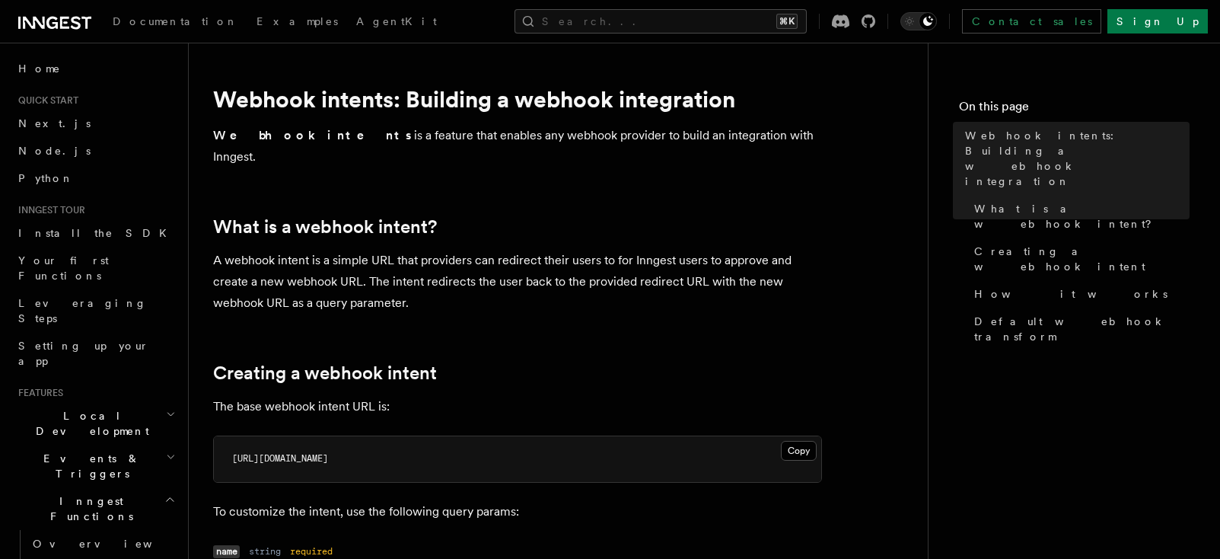
click at [623, 250] on p "A webhook intent is a simple URL that providers can redirect their users to for…" at bounding box center [517, 282] width 609 height 64
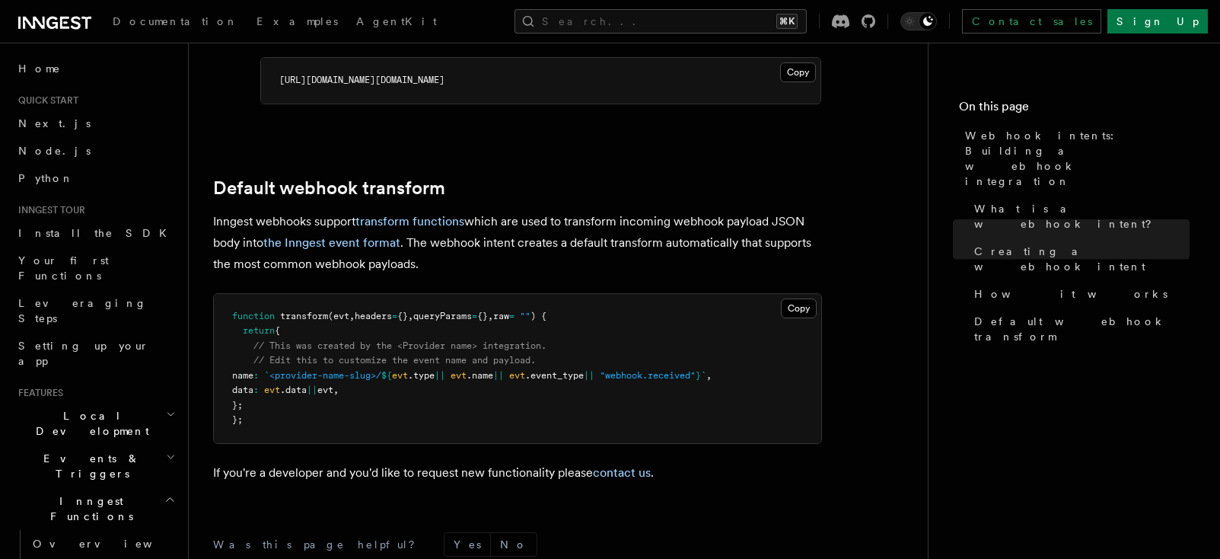
scroll to position [1788, 0]
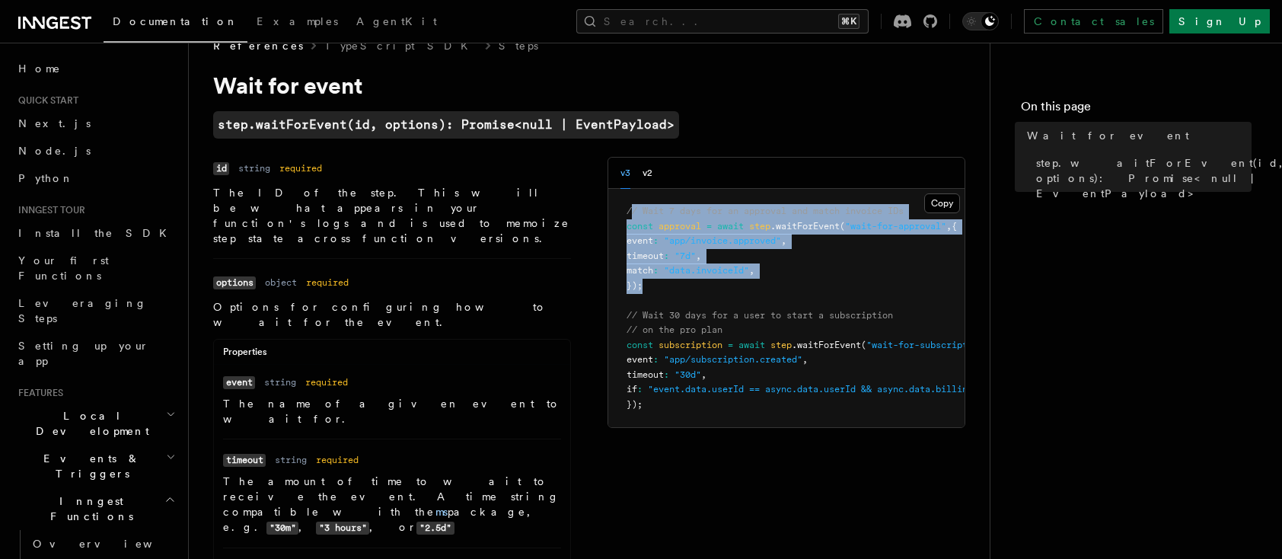
drag, startPoint x: 746, startPoint y: 244, endPoint x: 633, endPoint y: 214, distance: 117.5
click at [633, 214] on pre "// Wait 7 days for an approval and match invoice IDs const approval = await ste…" at bounding box center [786, 308] width 356 height 238
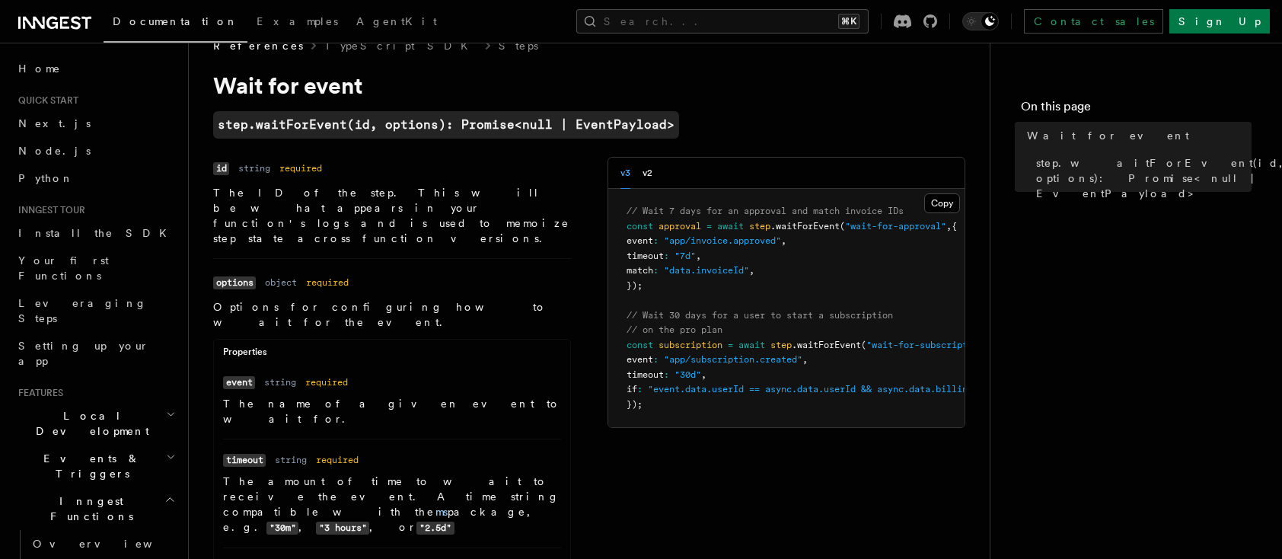
click at [796, 266] on pre "// Wait 7 days for an approval and match invoice IDs const approval = await ste…" at bounding box center [786, 308] width 356 height 238
click at [796, 264] on pre "// Wait 7 days for an approval and match invoice IDs const approval = await ste…" at bounding box center [786, 308] width 356 height 238
click at [821, 292] on pre "// Wait 7 days for an approval and match invoice IDs const approval = await ste…" at bounding box center [786, 308] width 356 height 238
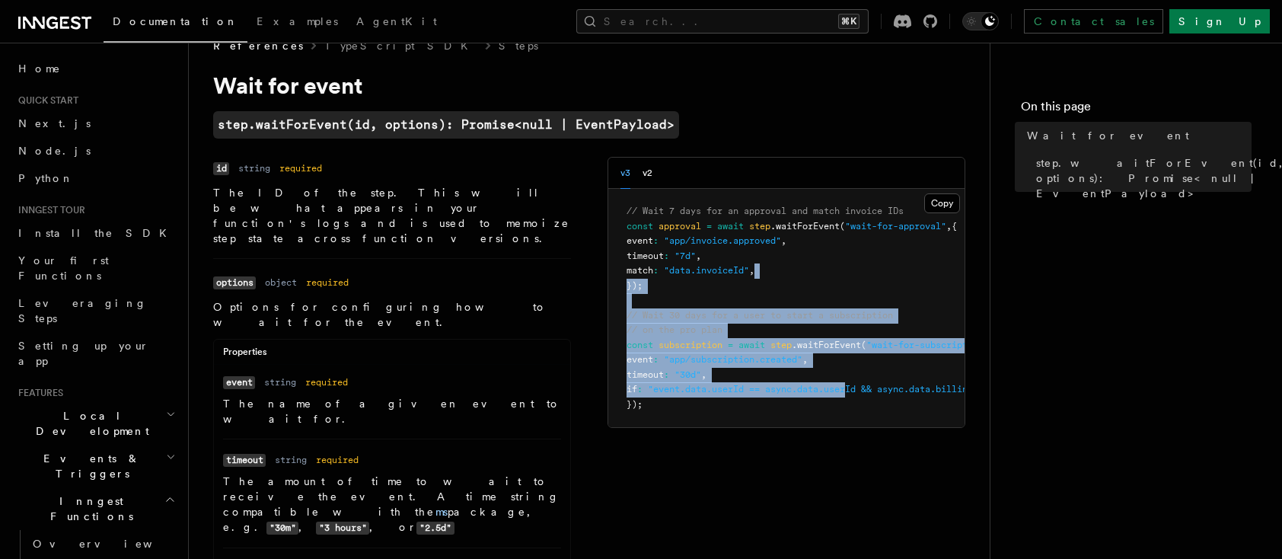
drag, startPoint x: 825, startPoint y: 267, endPoint x: 863, endPoint y: 389, distance: 127.6
click at [863, 391] on pre "// Wait 7 days for an approval and match invoice IDs const approval = await ste…" at bounding box center [786, 308] width 356 height 238
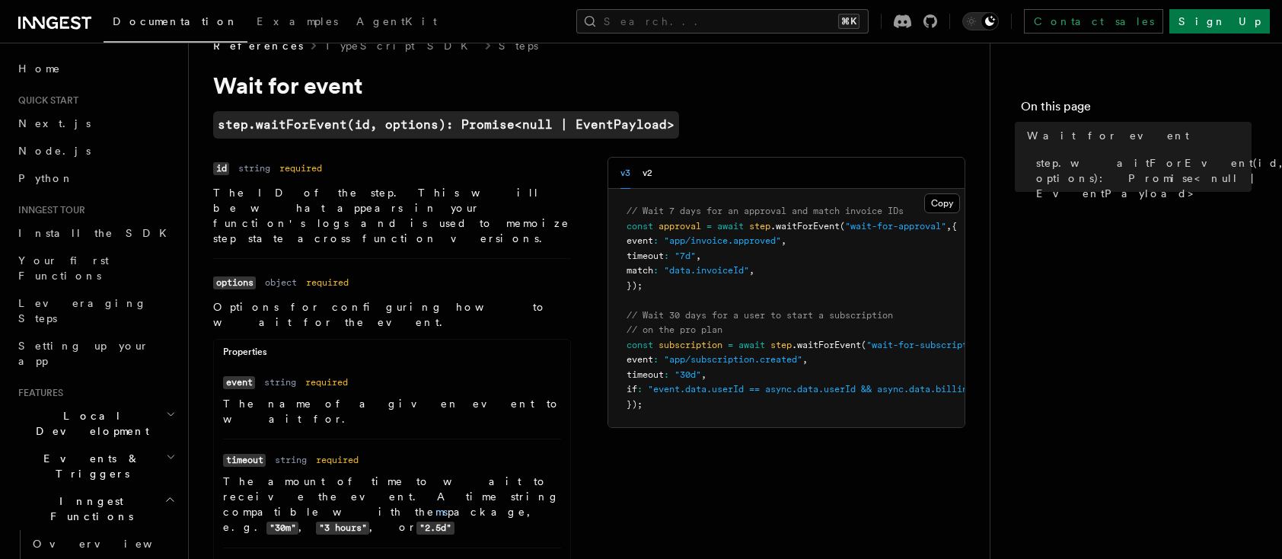
click at [863, 374] on pre "// Wait 7 days for an approval and match invoice IDs const approval = await ste…" at bounding box center [786, 308] width 356 height 238
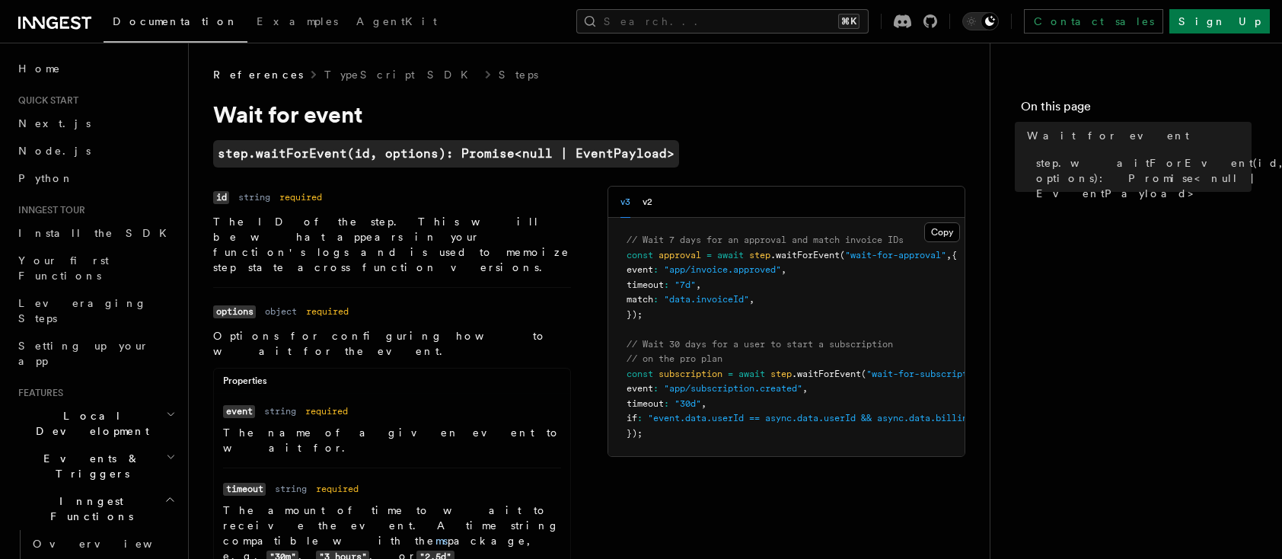
click at [493, 233] on p "The ID of the step. This will be what appears in your function's logs and is us…" at bounding box center [392, 244] width 358 height 61
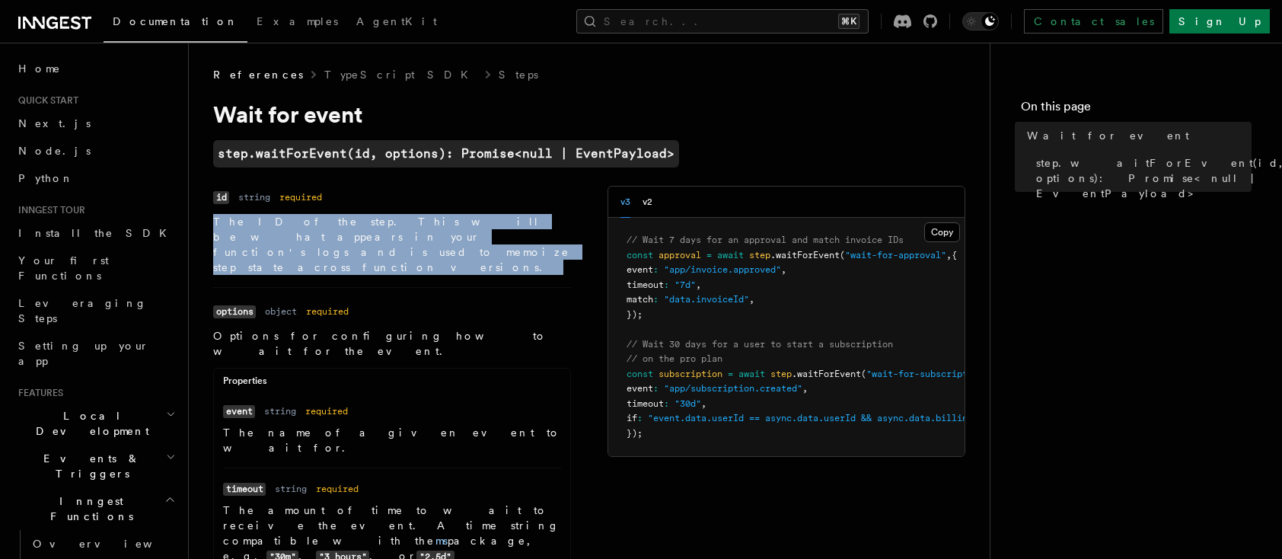
click at [493, 233] on p "The ID of the step. This will be what appears in your function's logs and is us…" at bounding box center [392, 244] width 358 height 61
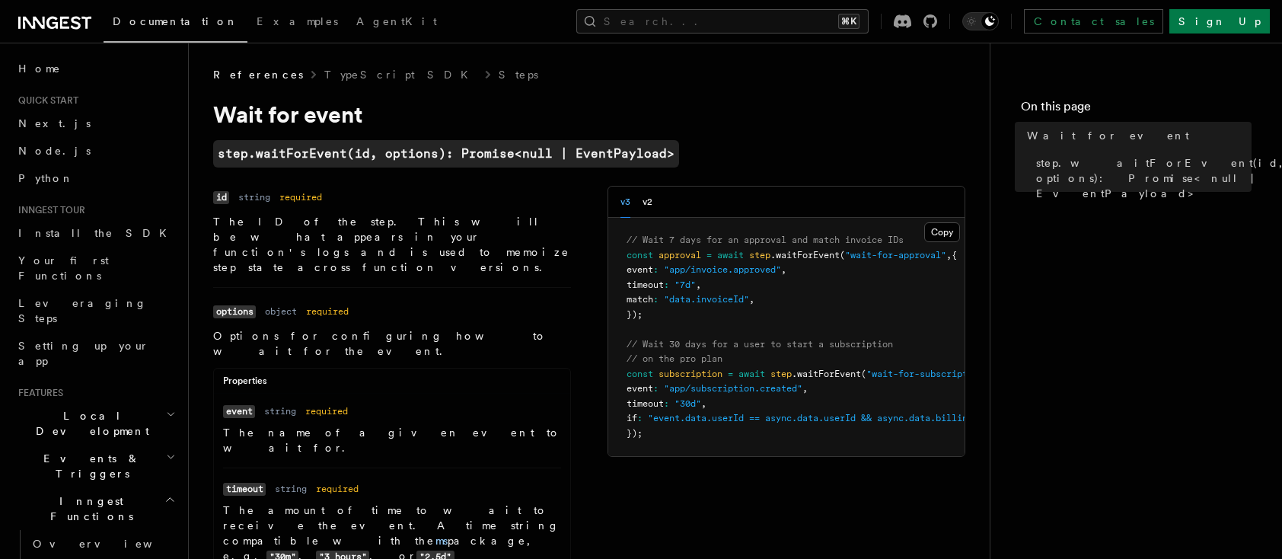
drag, startPoint x: 1097, startPoint y: 309, endPoint x: 634, endPoint y: 257, distance: 465.8
click at [1096, 310] on nav "On this page Wait for event step.waitForEvent(id, options): Promise<null | Even…" at bounding box center [1136, 301] width 292 height 516
